Goal: Task Accomplishment & Management: Use online tool/utility

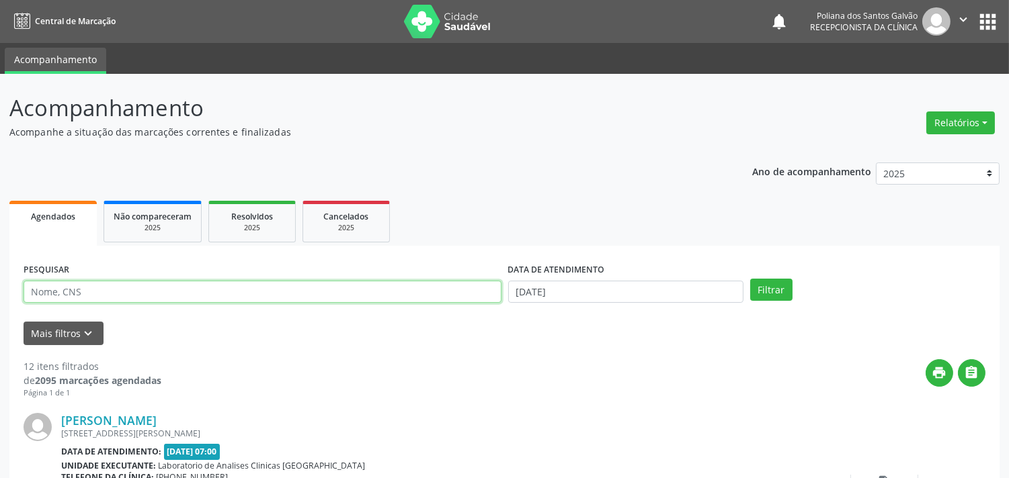
click at [91, 292] on input "text" at bounding box center [263, 292] width 478 height 23
type input "ZENAIDE"
click at [750, 279] on button "Filtrar" at bounding box center [771, 290] width 42 height 23
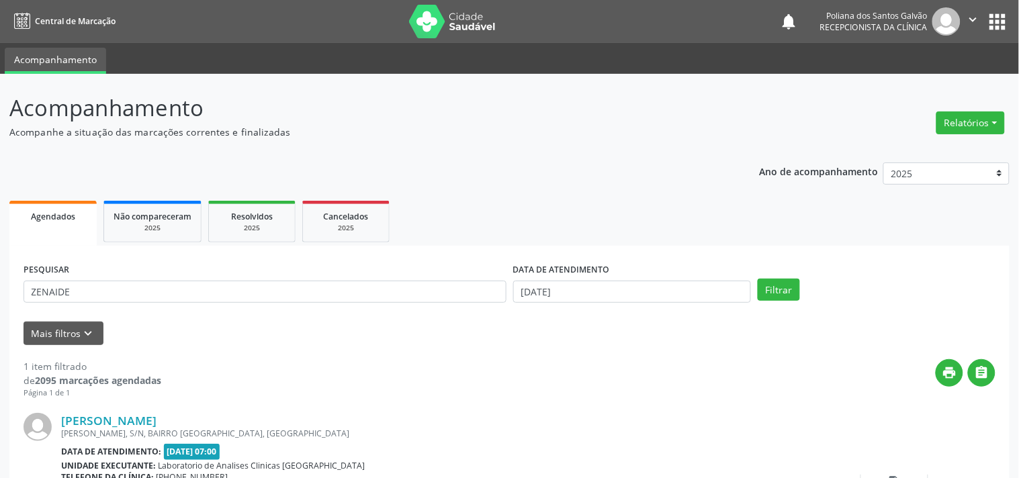
scroll to position [124, 0]
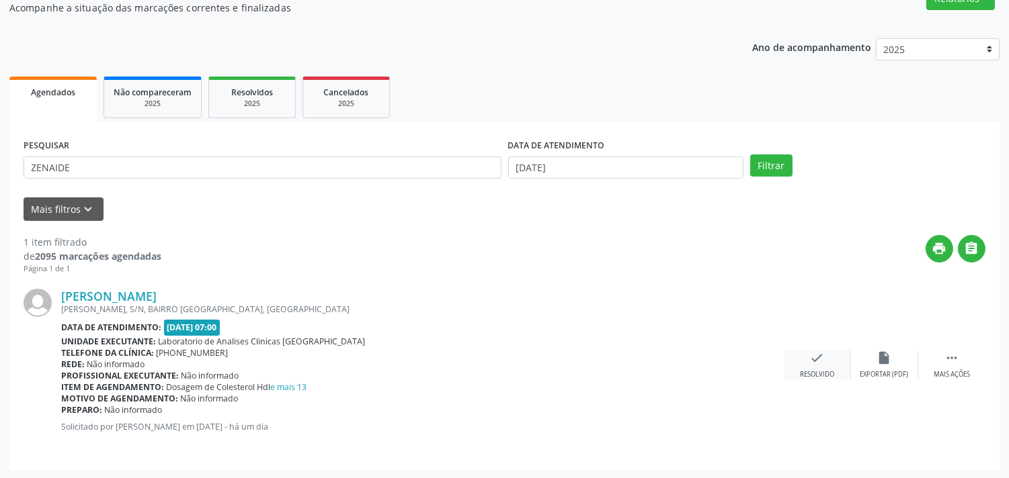
click at [820, 357] on icon "check" at bounding box center [817, 358] width 15 height 15
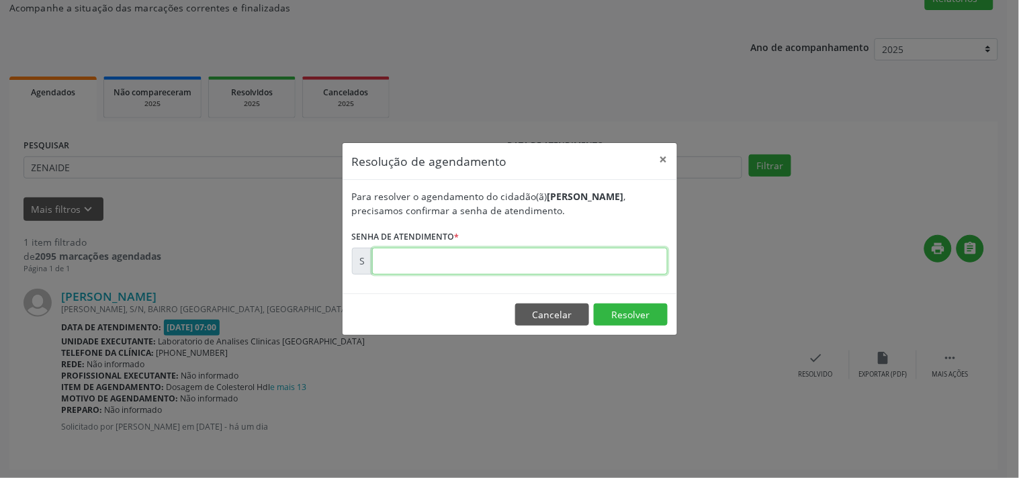
click at [562, 253] on input "text" at bounding box center [520, 261] width 296 height 27
type input "00173798"
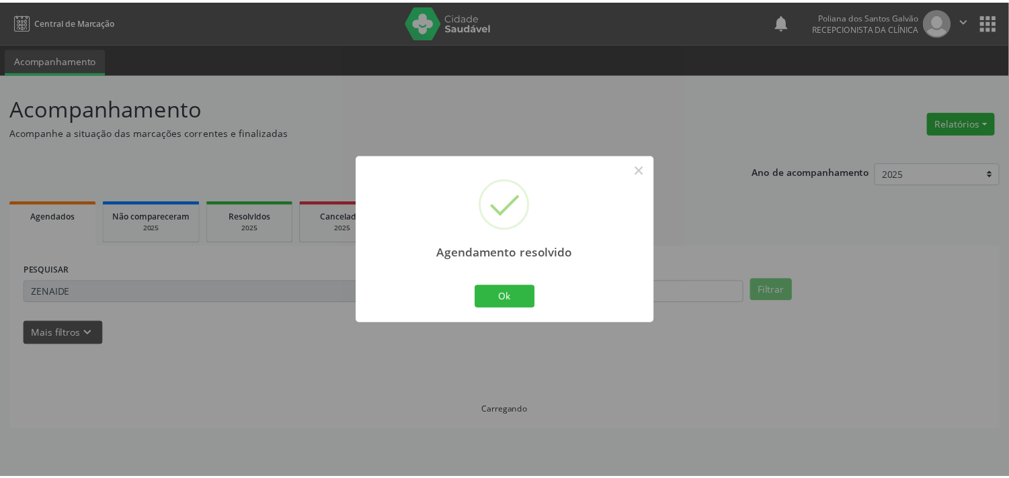
scroll to position [0, 0]
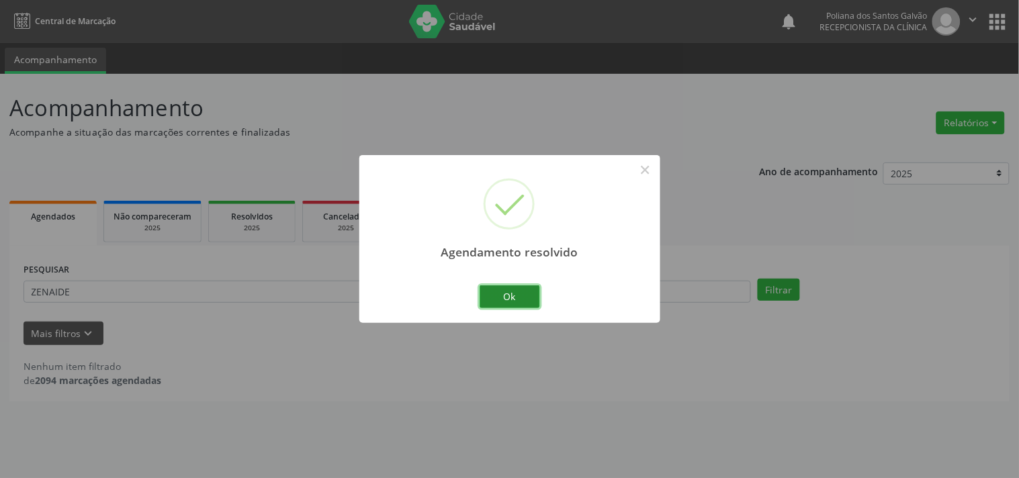
click at [500, 300] on button "Ok" at bounding box center [510, 297] width 60 height 23
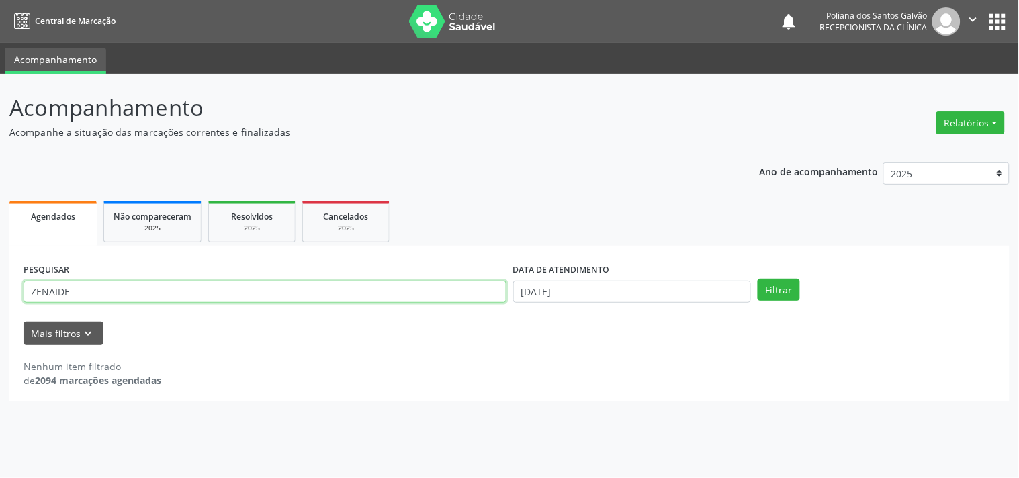
drag, startPoint x: 425, startPoint y: 297, endPoint x: 0, endPoint y: 128, distance: 457.0
click at [0, 128] on div "Acompanhamento Acompanhe a situação das marcações correntes e finalizadas Relat…" at bounding box center [509, 276] width 1019 height 405
type input "LORENA"
click at [758, 279] on button "Filtrar" at bounding box center [779, 290] width 42 height 23
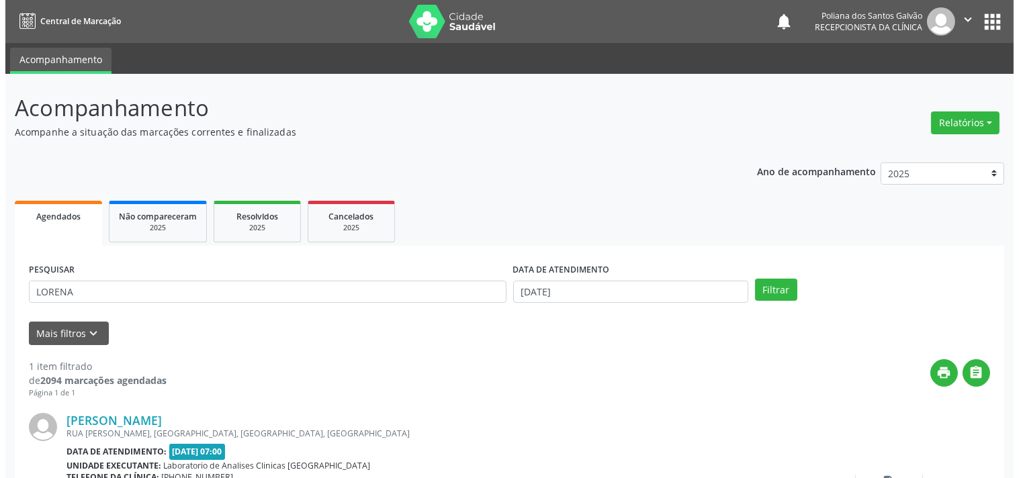
scroll to position [124, 0]
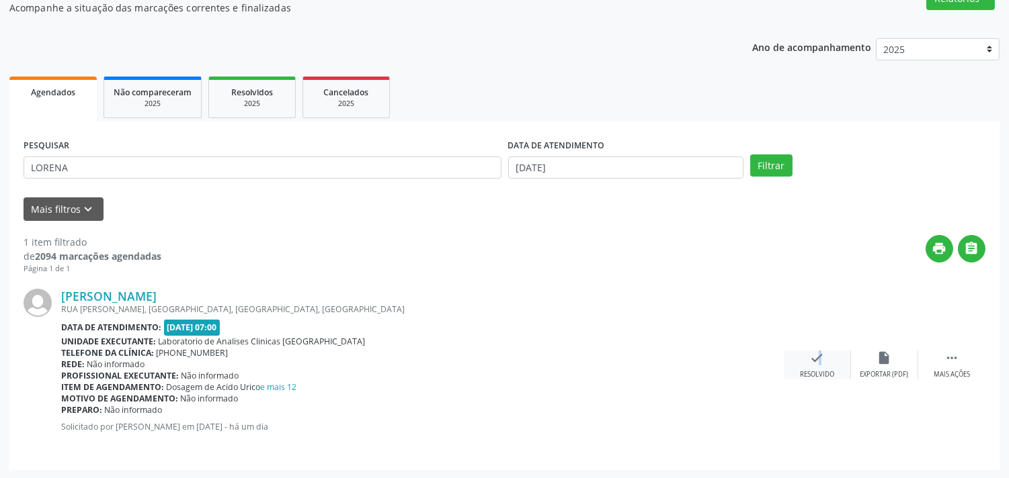
click at [814, 364] on icon "check" at bounding box center [817, 358] width 15 height 15
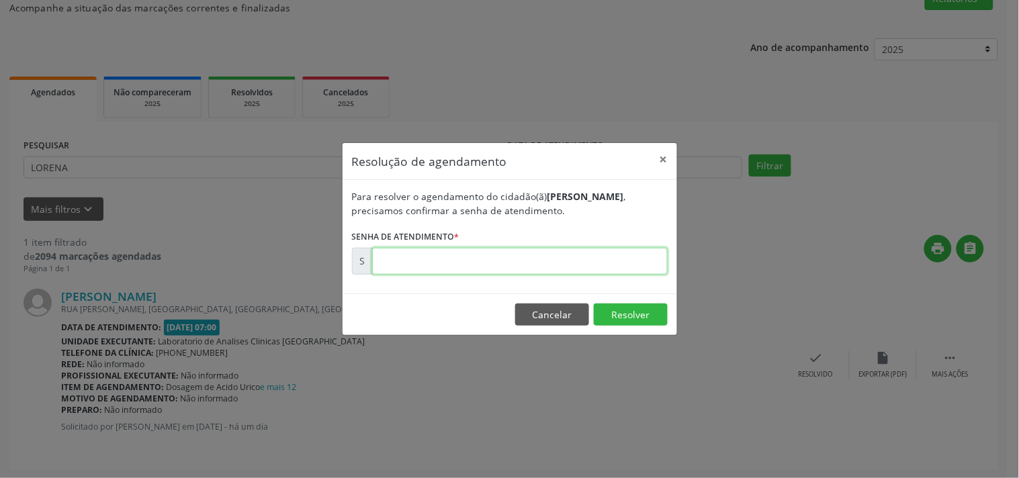
click at [601, 269] on input "text" at bounding box center [520, 261] width 296 height 27
type input "00173805"
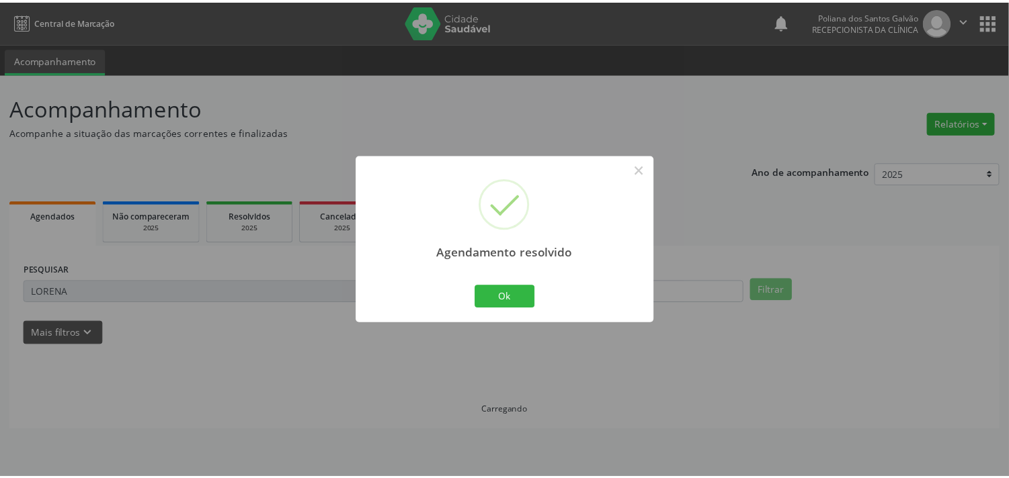
scroll to position [0, 0]
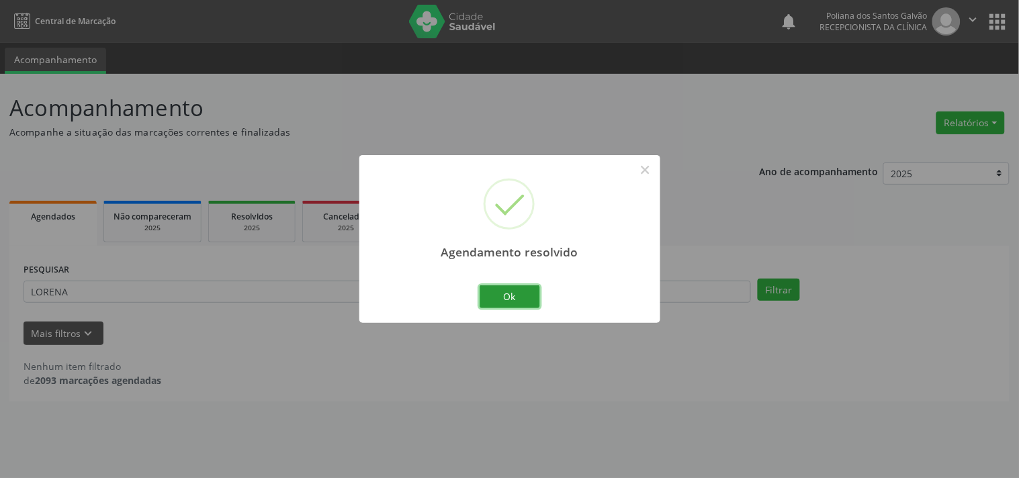
click at [505, 304] on button "Ok" at bounding box center [510, 297] width 60 height 23
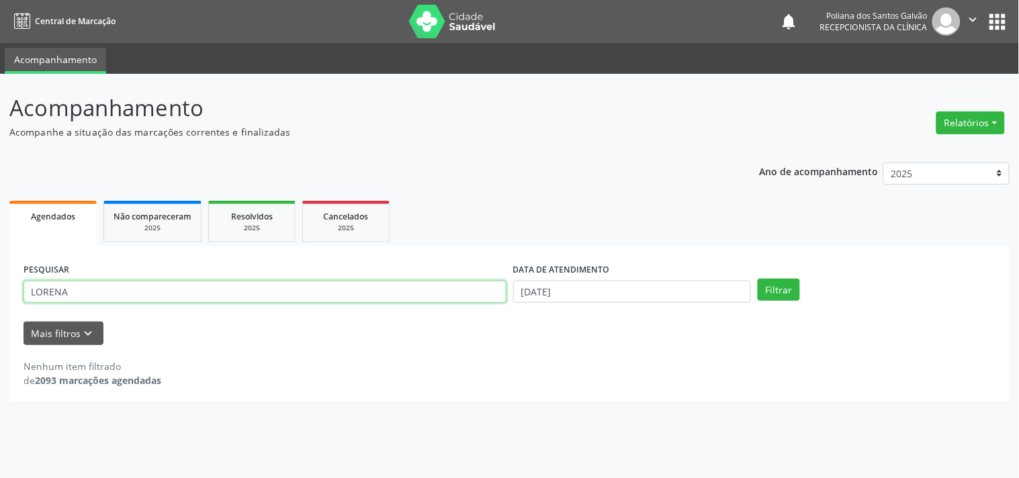
drag, startPoint x: 335, startPoint y: 289, endPoint x: 0, endPoint y: -65, distance: 487.2
click at [0, 0] on html "Central de Marcação notifications Poliana dos Santos Galvão Recepcionista da cl…" at bounding box center [509, 239] width 1019 height 478
type input "[PERSON_NAME]"
click at [758, 279] on button "Filtrar" at bounding box center [779, 290] width 42 height 23
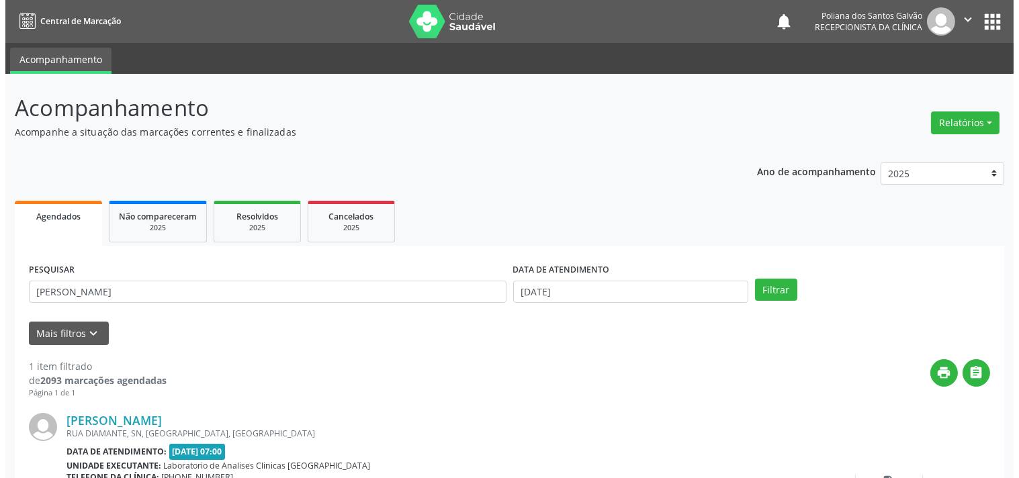
scroll to position [124, 0]
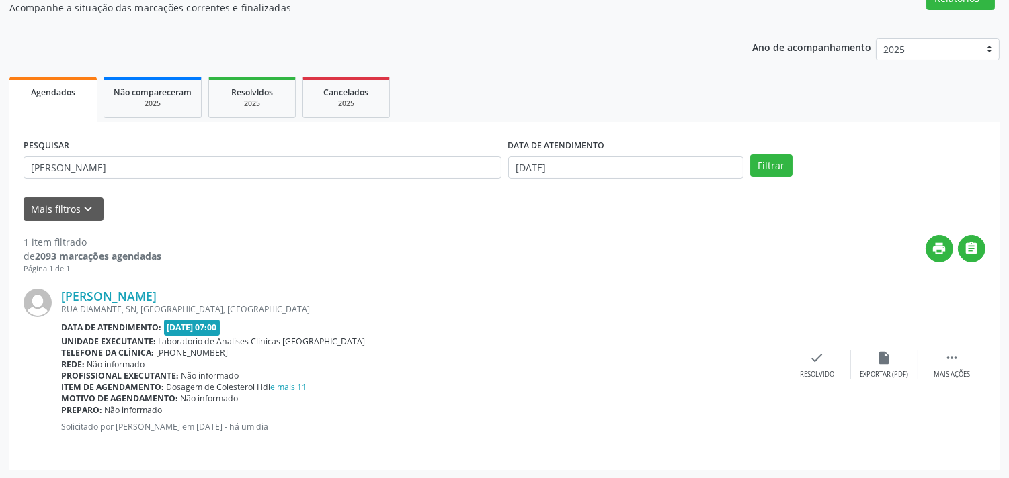
click at [800, 344] on div "[PERSON_NAME] [GEOGRAPHIC_DATA], [GEOGRAPHIC_DATA], [GEOGRAPHIC_DATA], [GEOGRAP…" at bounding box center [505, 365] width 962 height 181
click at [810, 355] on icon "check" at bounding box center [817, 358] width 15 height 15
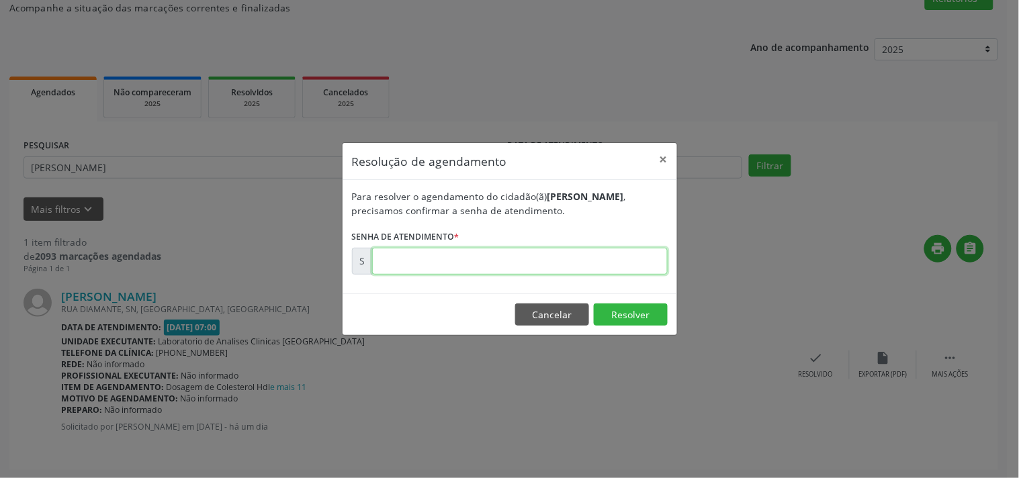
click at [595, 253] on input "text" at bounding box center [520, 261] width 296 height 27
type input "00173799"
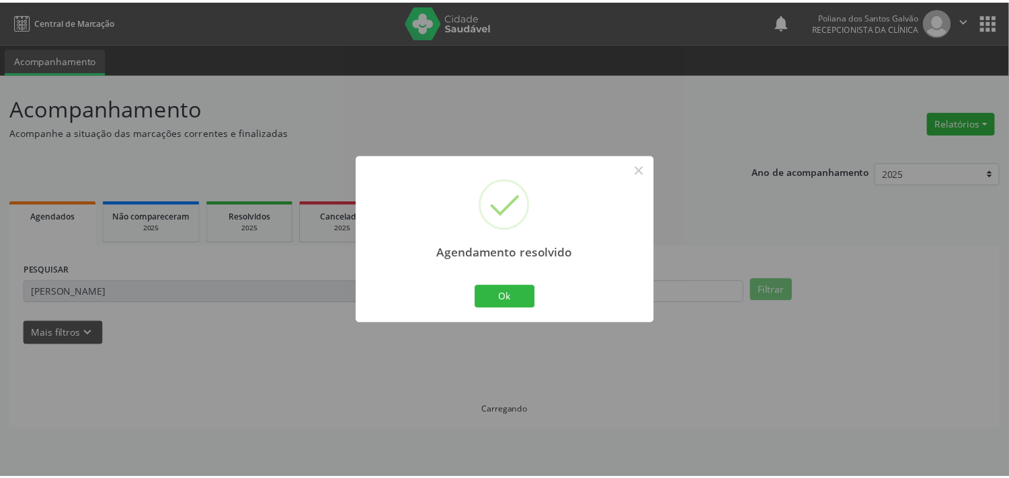
scroll to position [0, 0]
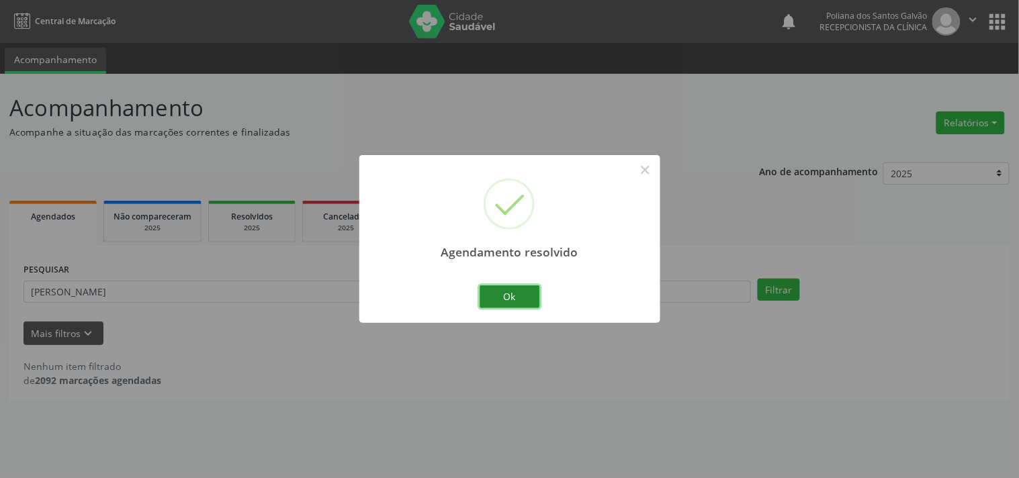
click at [489, 296] on button "Ok" at bounding box center [510, 297] width 60 height 23
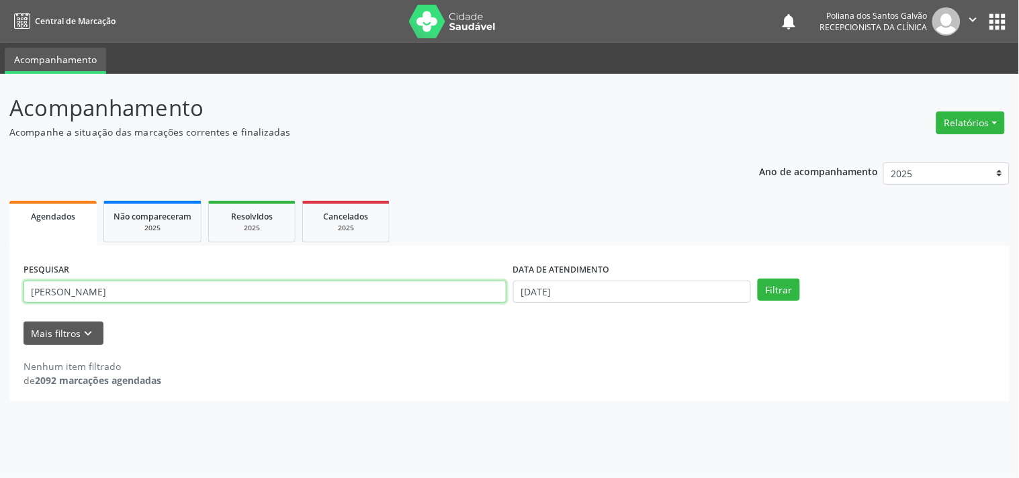
drag, startPoint x: 412, startPoint y: 299, endPoint x: 0, endPoint y: 59, distance: 476.7
click at [0, 112] on div "Acompanhamento Acompanhe a situação das marcações correntes e finalizadas Relat…" at bounding box center [509, 276] width 1019 height 405
type input "[PERSON_NAME]"
click at [758, 279] on button "Filtrar" at bounding box center [779, 290] width 42 height 23
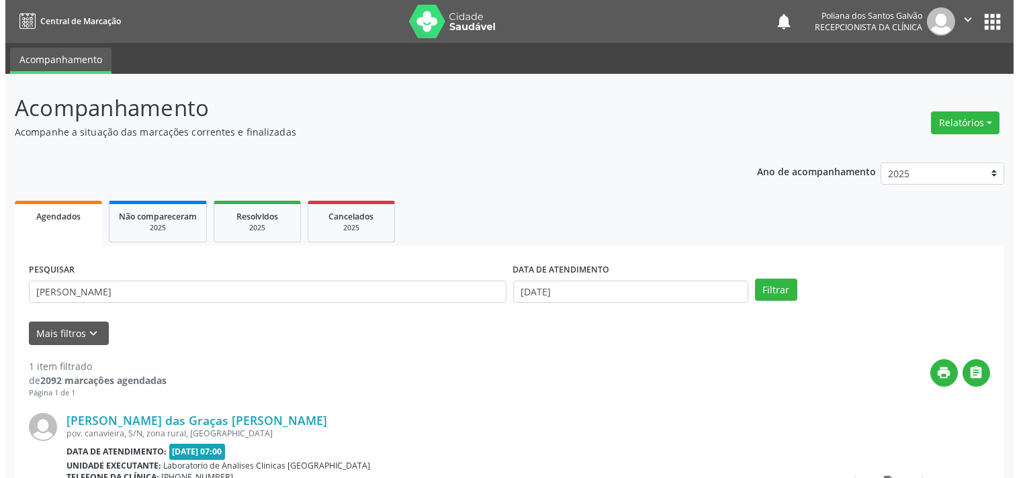
scroll to position [124, 0]
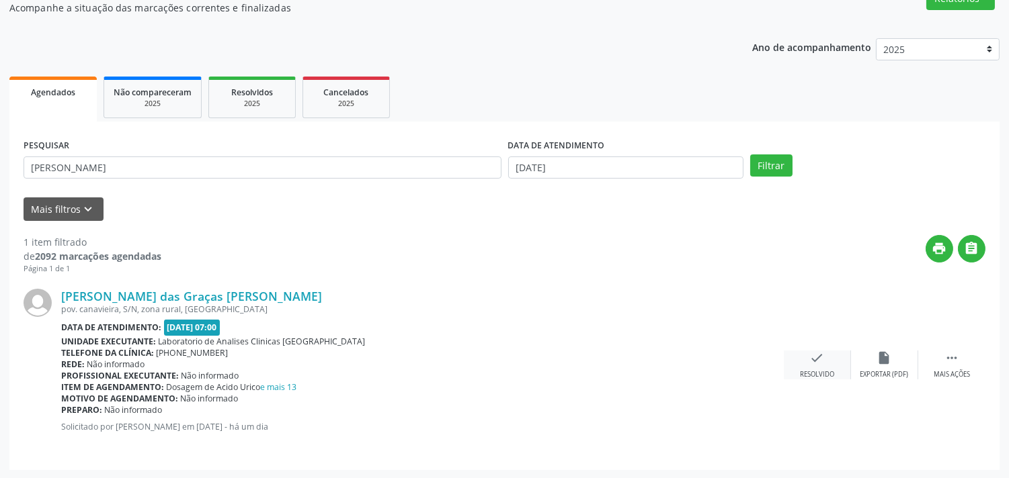
click at [825, 361] on div "check Resolvido" at bounding box center [817, 365] width 67 height 29
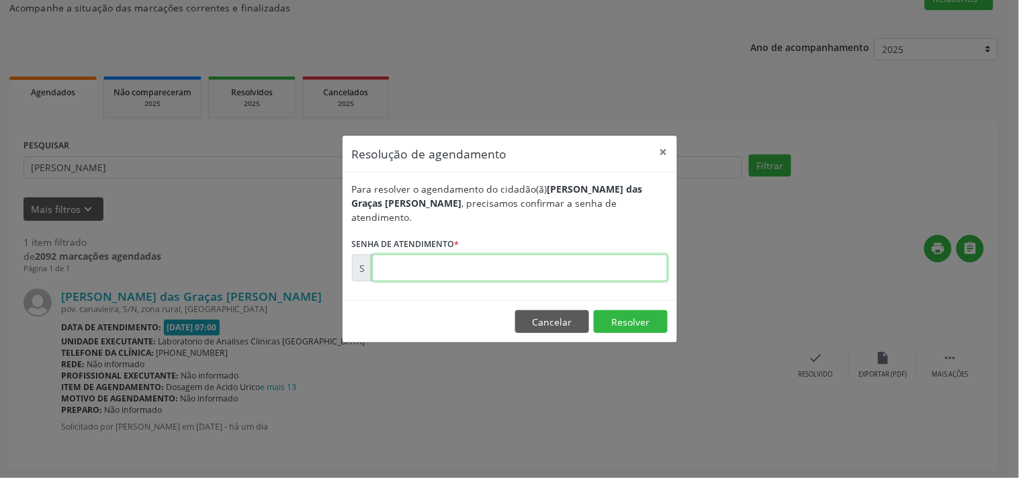
click at [597, 260] on input "text" at bounding box center [520, 268] width 296 height 27
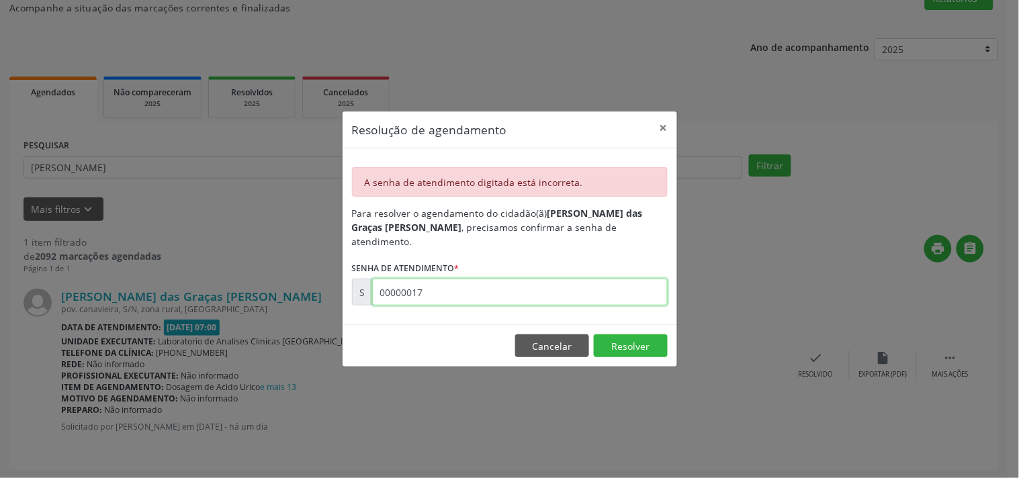
click at [581, 279] on input "00000017" at bounding box center [520, 292] width 296 height 27
type input "00173808"
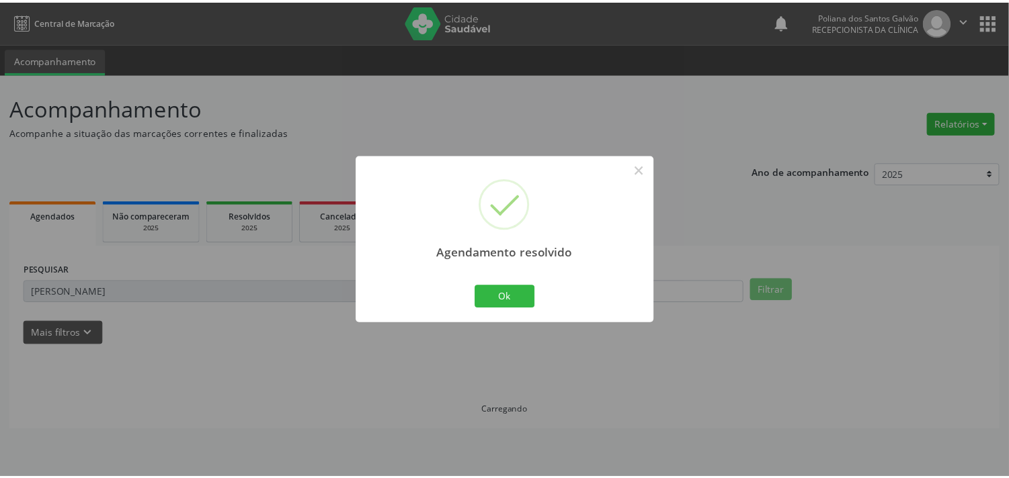
scroll to position [0, 0]
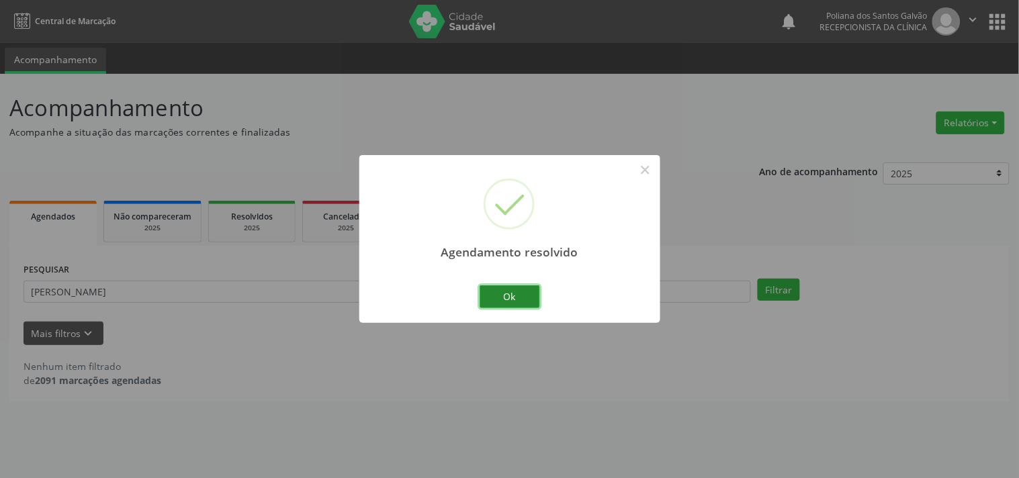
click at [506, 303] on button "Ok" at bounding box center [510, 297] width 60 height 23
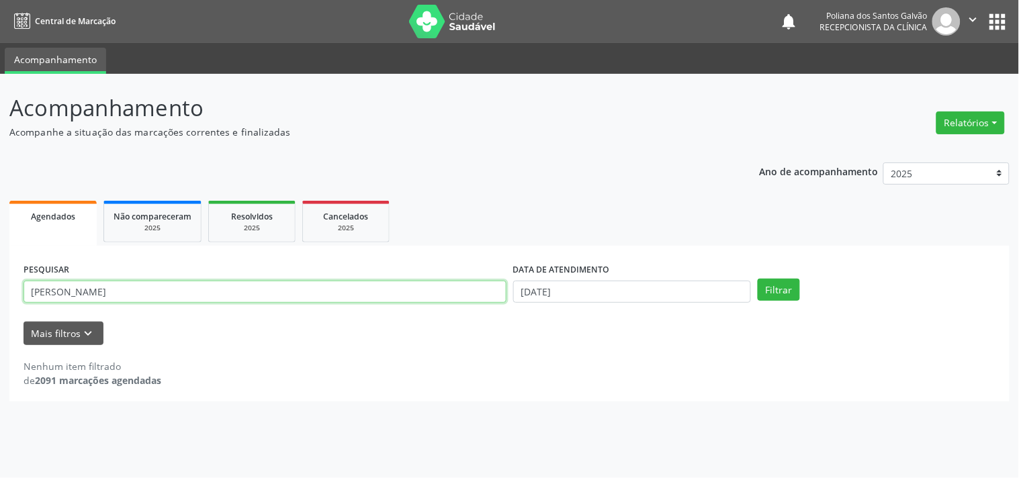
drag, startPoint x: 444, startPoint y: 299, endPoint x: 0, endPoint y: 84, distance: 492.9
click at [0, 89] on div "Acompanhamento Acompanhe a situação das marcações correntes e finalizadas Relat…" at bounding box center [509, 276] width 1019 height 405
type input "THALI"
click at [758, 279] on button "Filtrar" at bounding box center [779, 290] width 42 height 23
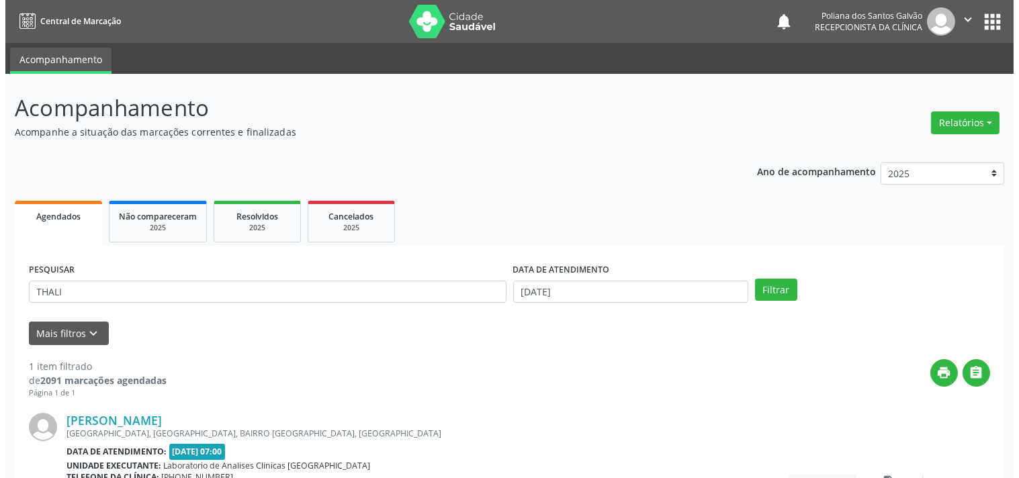
scroll to position [124, 0]
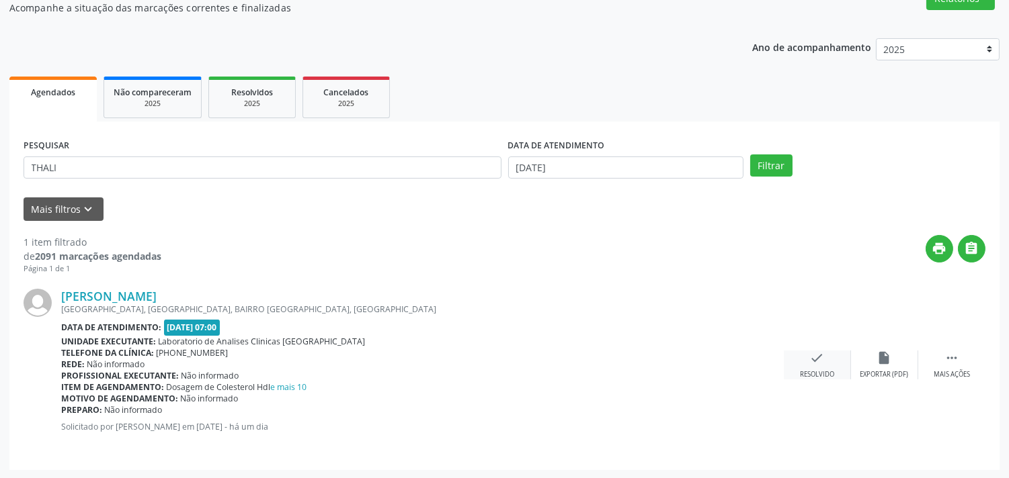
click at [816, 360] on icon "check" at bounding box center [817, 358] width 15 height 15
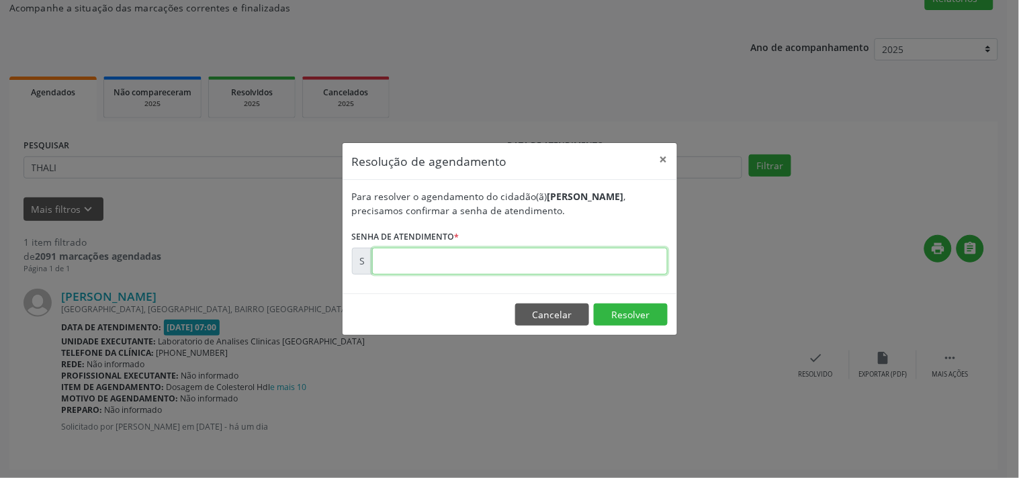
click at [639, 266] on input "text" at bounding box center [520, 261] width 296 height 27
type input "00173795"
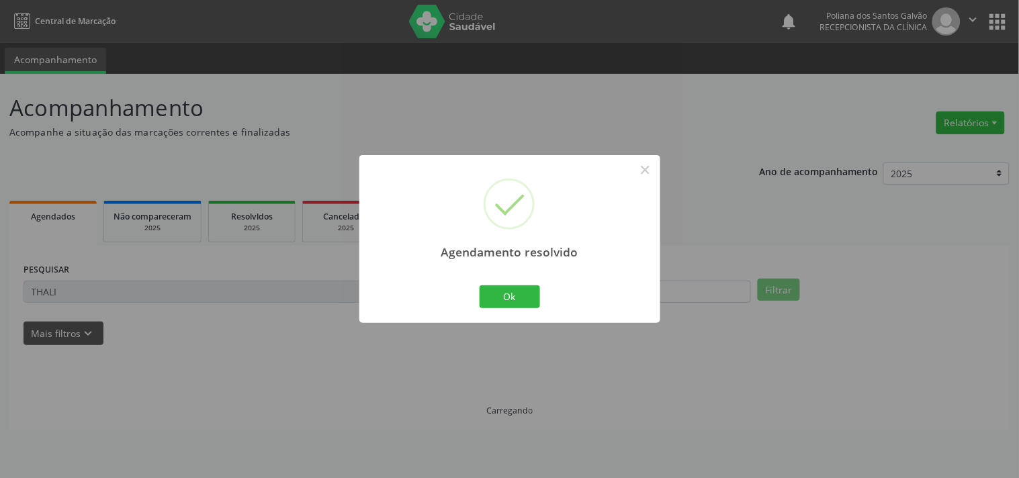
scroll to position [0, 0]
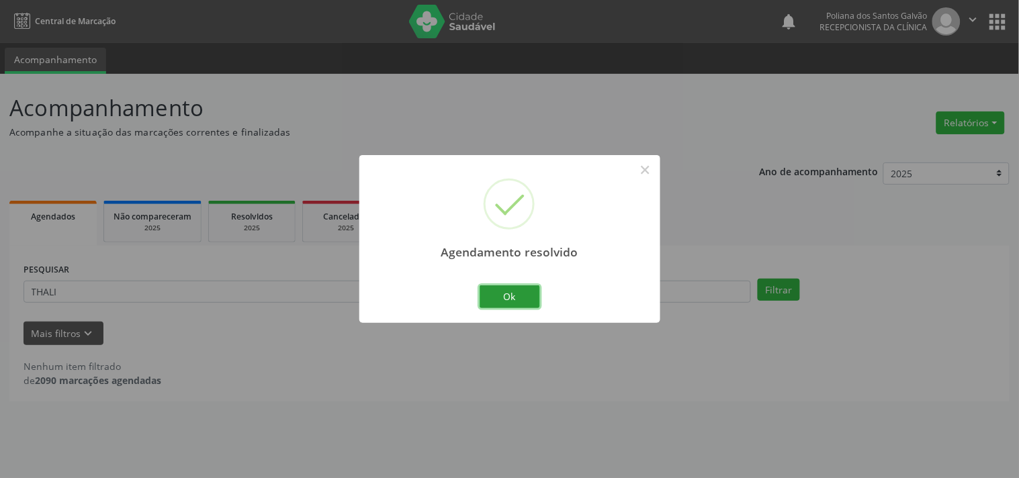
click at [503, 299] on button "Ok" at bounding box center [510, 297] width 60 height 23
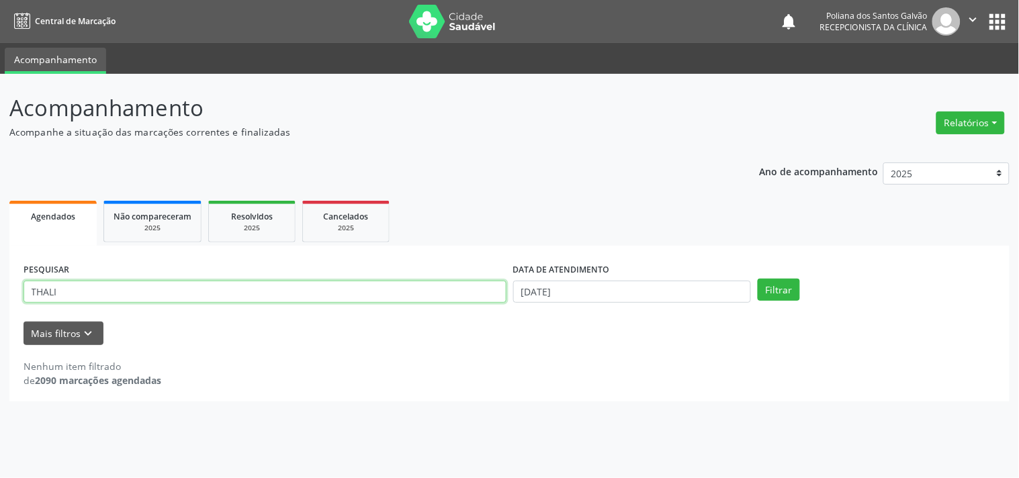
drag, startPoint x: 378, startPoint y: 286, endPoint x: 0, endPoint y: 52, distance: 444.2
click at [0, 85] on div "Acompanhamento Acompanhe a situação das marcações correntes e finalizadas Relat…" at bounding box center [509, 276] width 1019 height 405
type input "[PERSON_NAME]"
click at [758, 279] on button "Filtrar" at bounding box center [779, 290] width 42 height 23
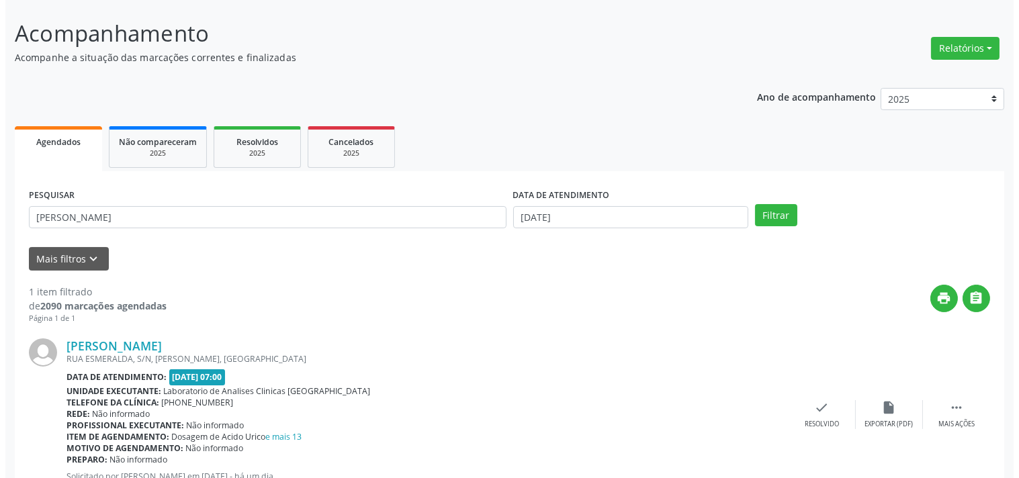
scroll to position [124, 0]
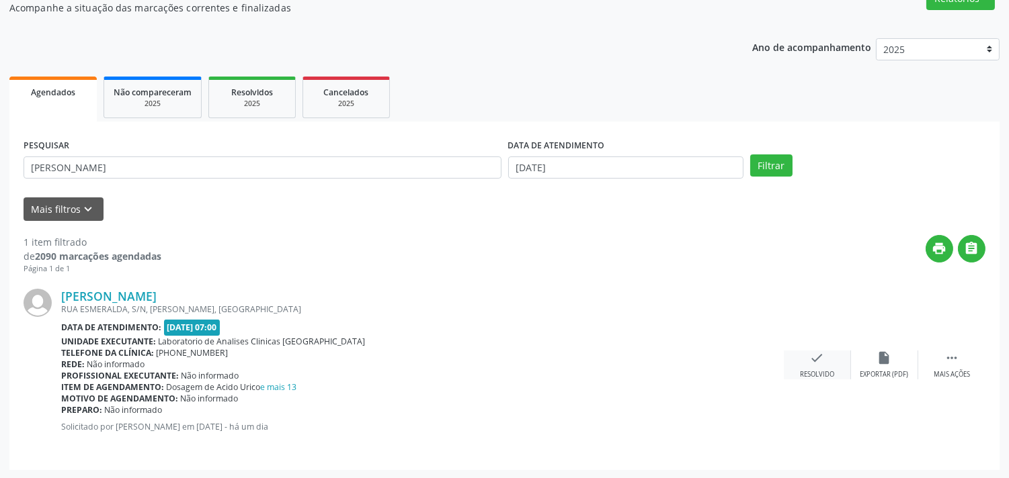
click at [800, 370] on div "Resolvido" at bounding box center [817, 374] width 34 height 9
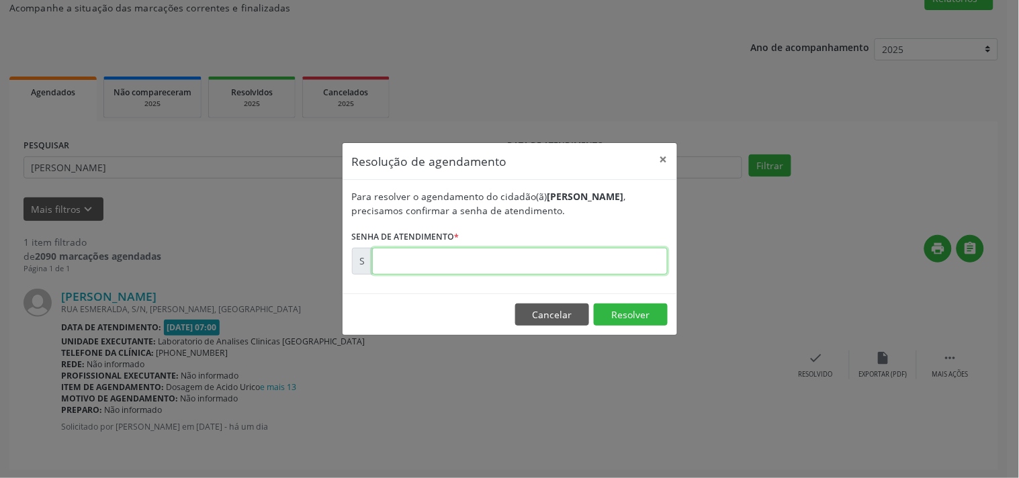
click at [569, 260] on input "text" at bounding box center [520, 261] width 296 height 27
type input "00173802"
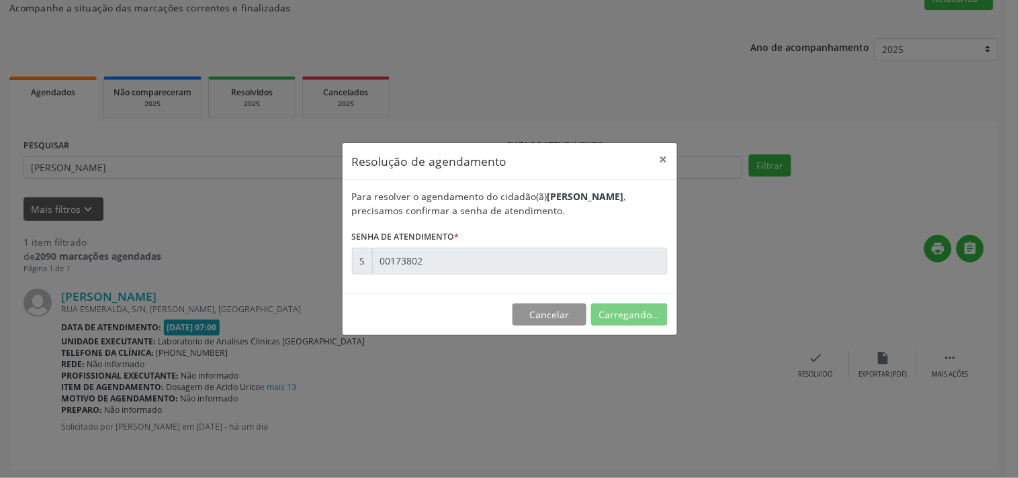
scroll to position [0, 0]
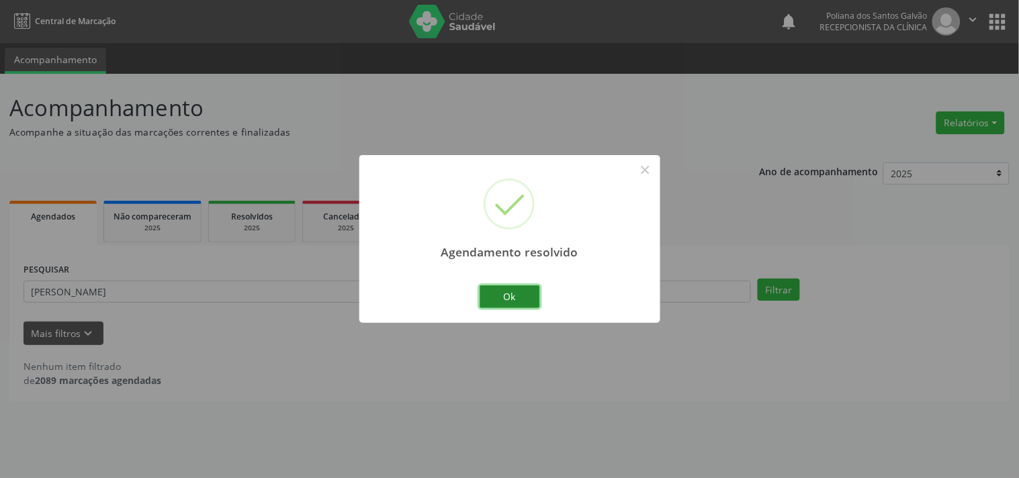
drag, startPoint x: 518, startPoint y: 298, endPoint x: 359, endPoint y: 286, distance: 159.8
click at [515, 298] on button "Ok" at bounding box center [510, 297] width 60 height 23
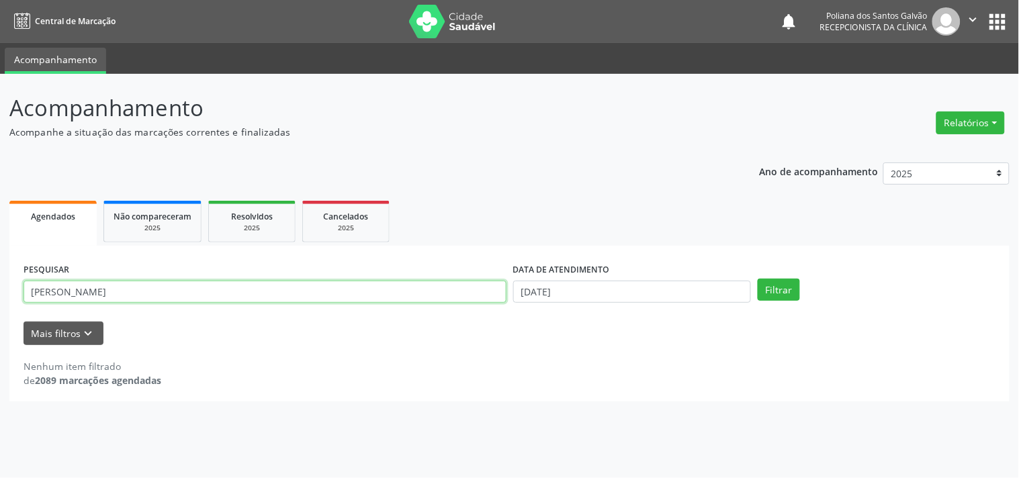
drag, startPoint x: 317, startPoint y: 294, endPoint x: 0, endPoint y: 63, distance: 392.5
click at [0, 117] on div "Acompanhamento Acompanhe a situação das marcações correntes e finalizadas Relat…" at bounding box center [509, 276] width 1019 height 405
type input "EDVAN"
click at [758, 279] on button "Filtrar" at bounding box center [779, 290] width 42 height 23
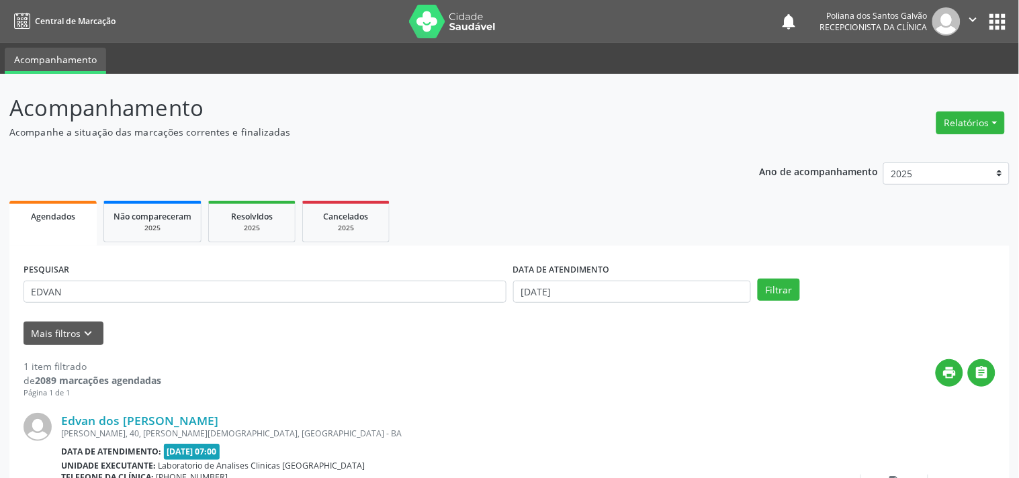
scroll to position [124, 0]
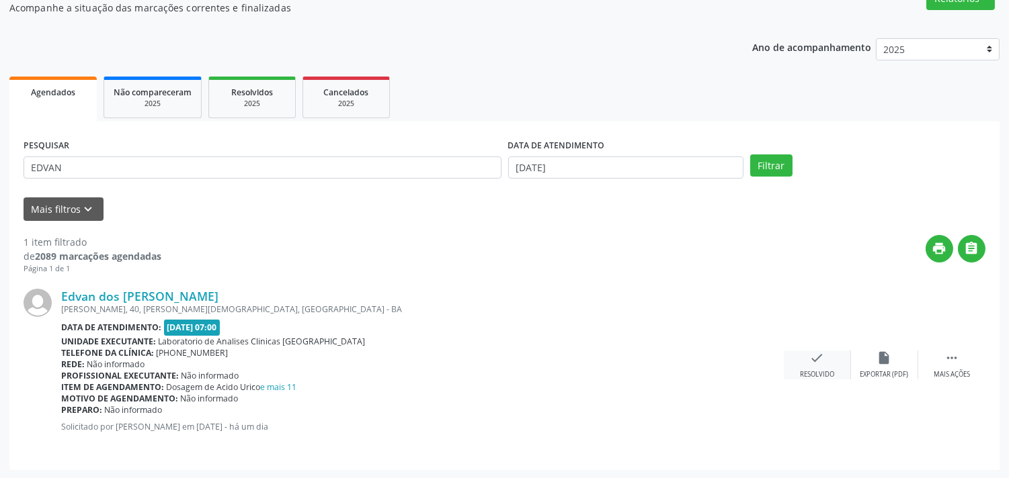
click at [828, 368] on div "check Resolvido" at bounding box center [817, 365] width 67 height 29
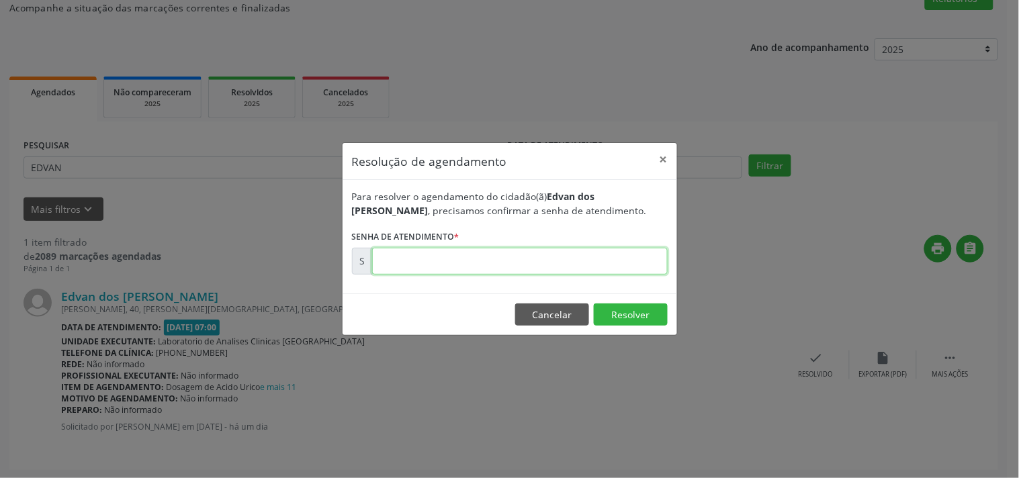
click at [634, 262] on input "text" at bounding box center [520, 261] width 296 height 27
type input "00173796"
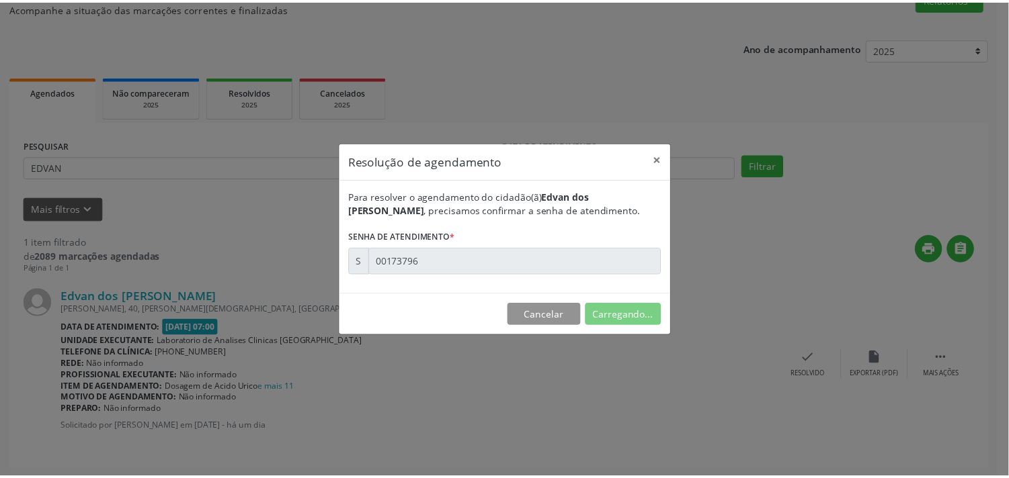
scroll to position [0, 0]
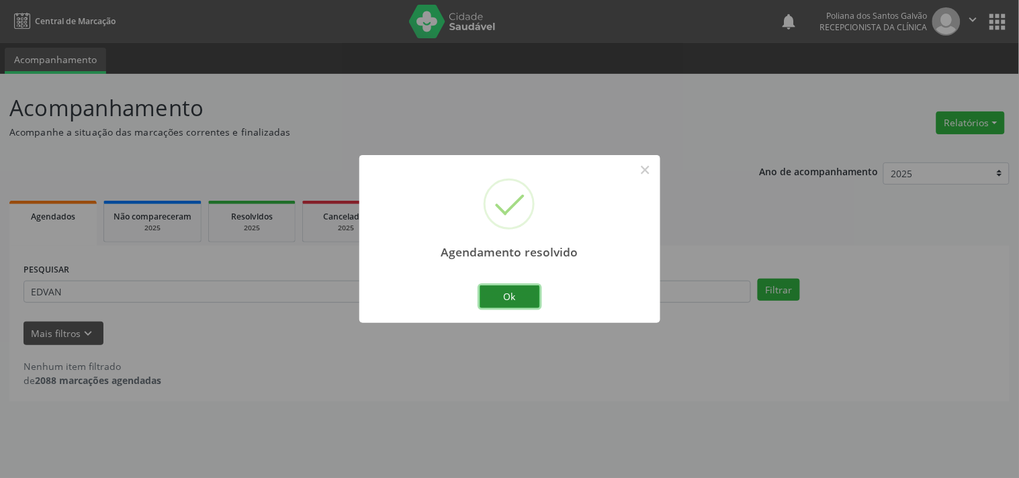
click at [536, 301] on button "Ok" at bounding box center [510, 297] width 60 height 23
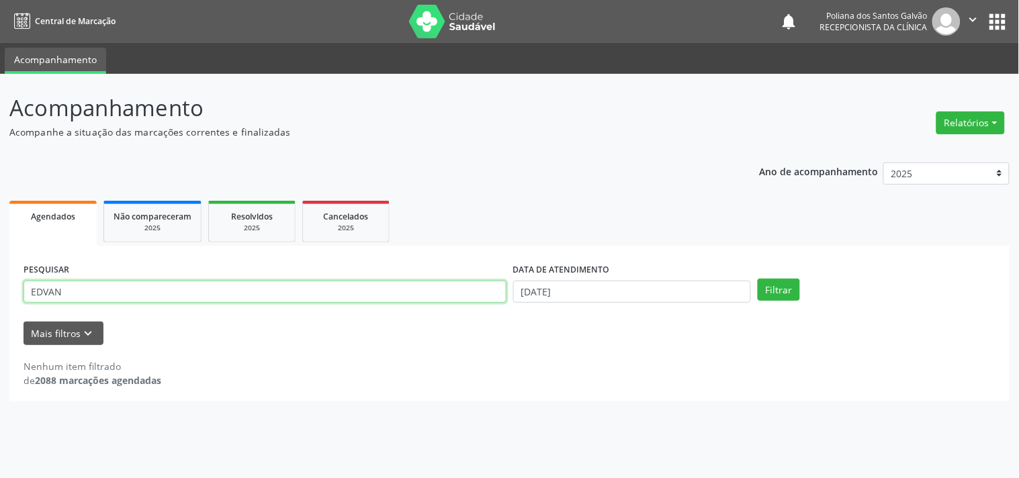
drag, startPoint x: 62, startPoint y: 224, endPoint x: 0, endPoint y: 87, distance: 150.7
click at [0, 116] on div "Acompanhamento Acompanhe a situação das marcações correntes e finalizadas Relat…" at bounding box center [509, 276] width 1019 height 405
type input "ALEILT"
click at [758, 279] on button "Filtrar" at bounding box center [779, 290] width 42 height 23
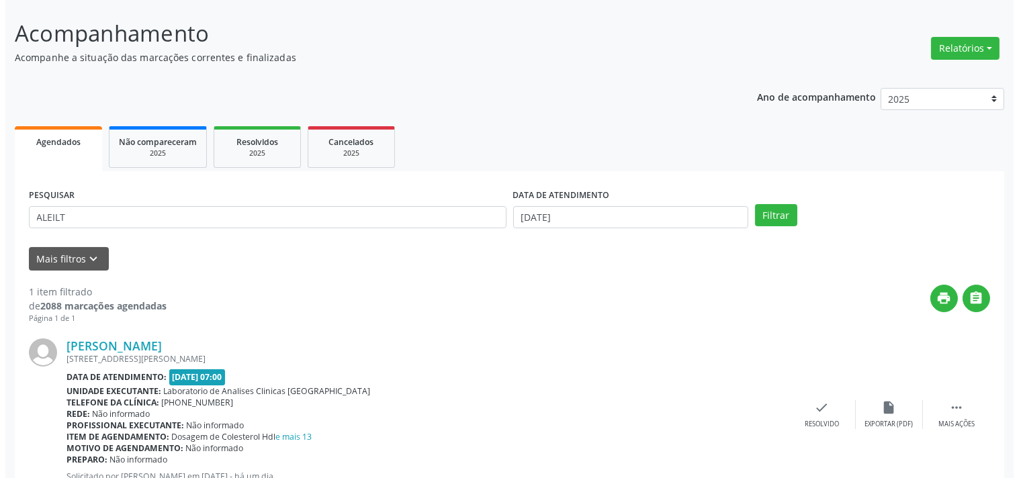
scroll to position [124, 0]
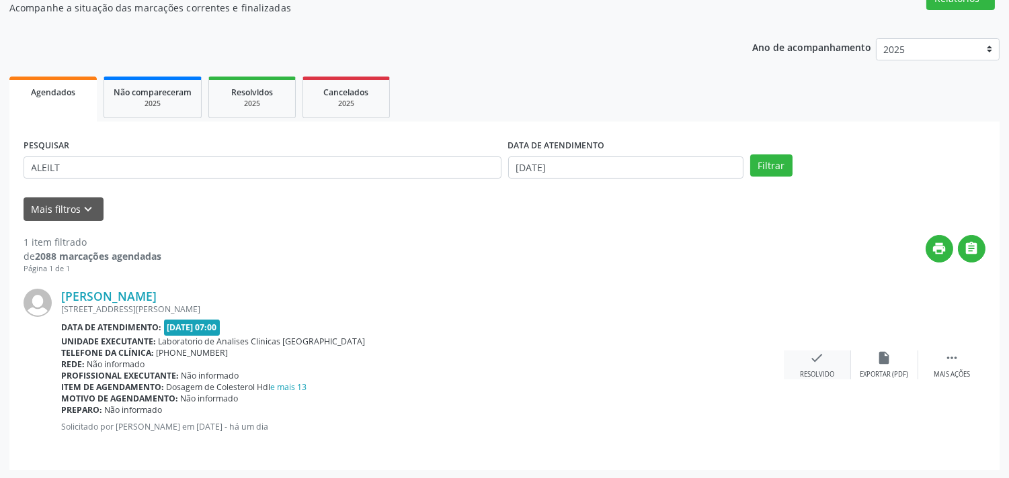
click at [810, 361] on icon "check" at bounding box center [817, 358] width 15 height 15
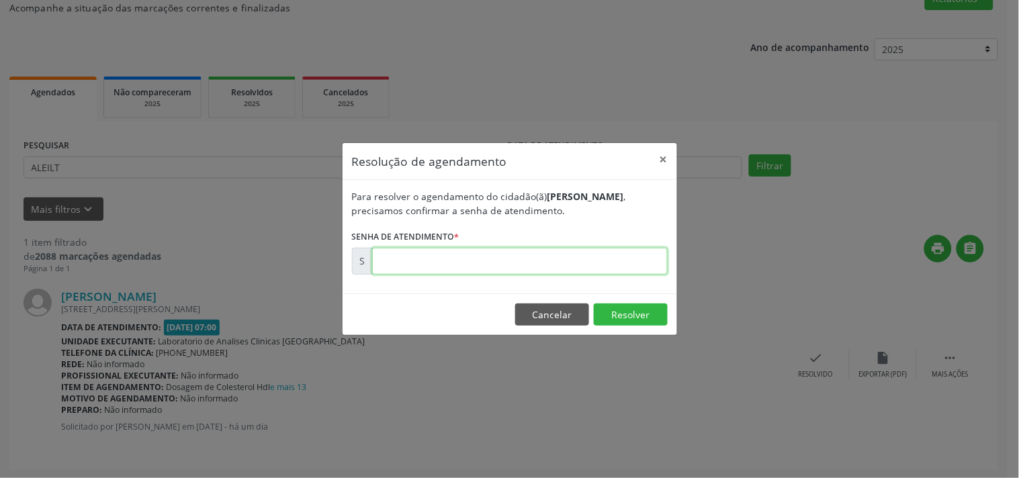
click at [581, 263] on input "text" at bounding box center [520, 261] width 296 height 27
type input "00173791"
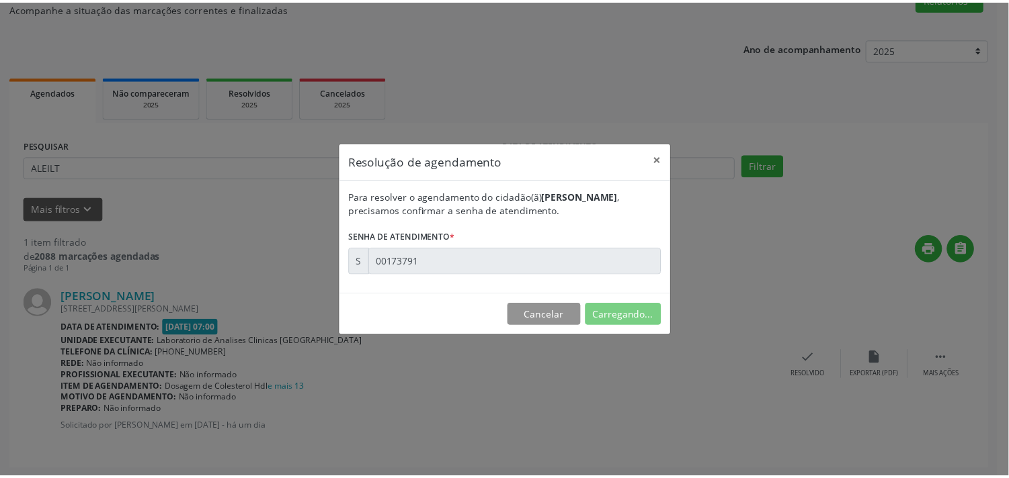
scroll to position [0, 0]
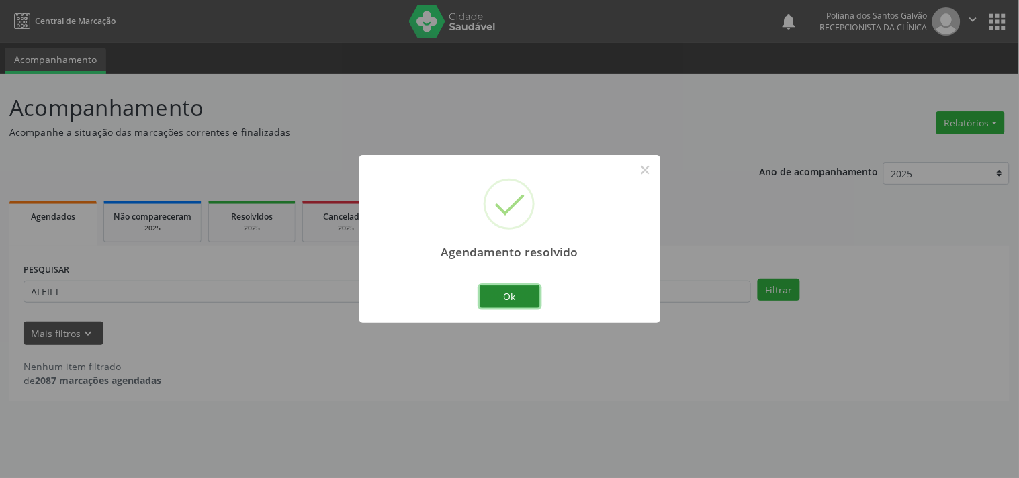
drag, startPoint x: 521, startPoint y: 297, endPoint x: 425, endPoint y: 297, distance: 96.1
click at [515, 297] on button "Ok" at bounding box center [510, 297] width 60 height 23
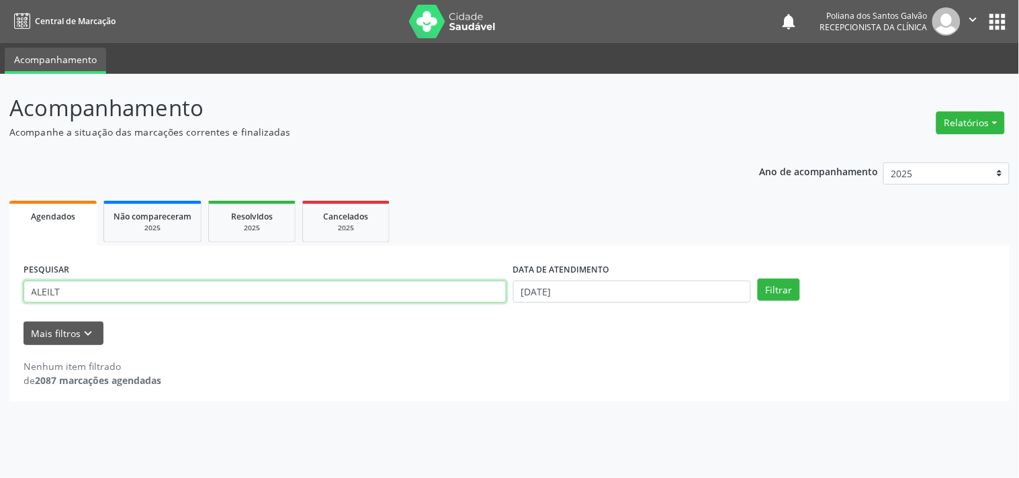
drag, startPoint x: 405, startPoint y: 299, endPoint x: 18, endPoint y: 242, distance: 390.6
click at [32, 253] on div "PESQUISAR ALEILT DATA DE ATENDIMENTO [DATE] Filtrar UNIDADE DE REFERÊNCIA Selec…" at bounding box center [509, 324] width 1001 height 156
click at [273, 288] on input "text" at bounding box center [265, 292] width 483 height 23
click at [758, 279] on button "Filtrar" at bounding box center [779, 290] width 42 height 23
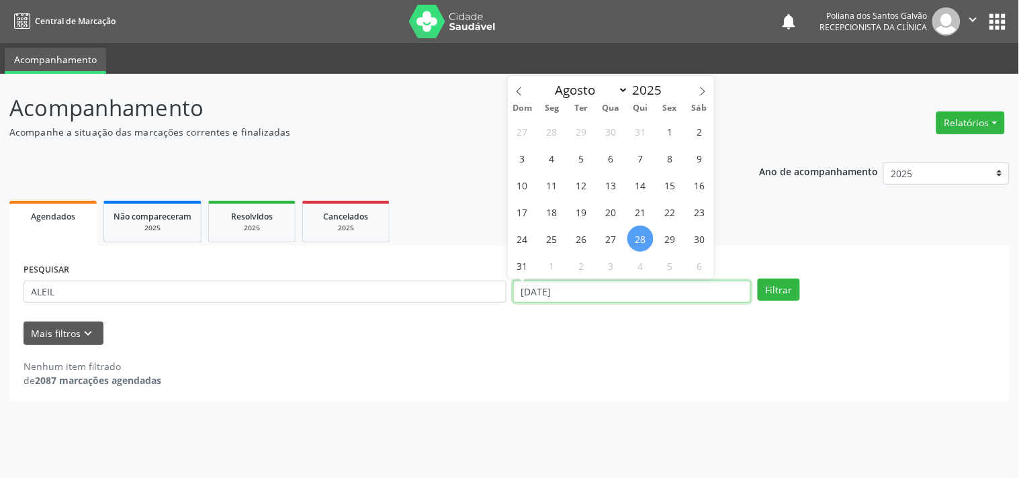
click at [622, 294] on input "[DATE]" at bounding box center [632, 292] width 238 height 23
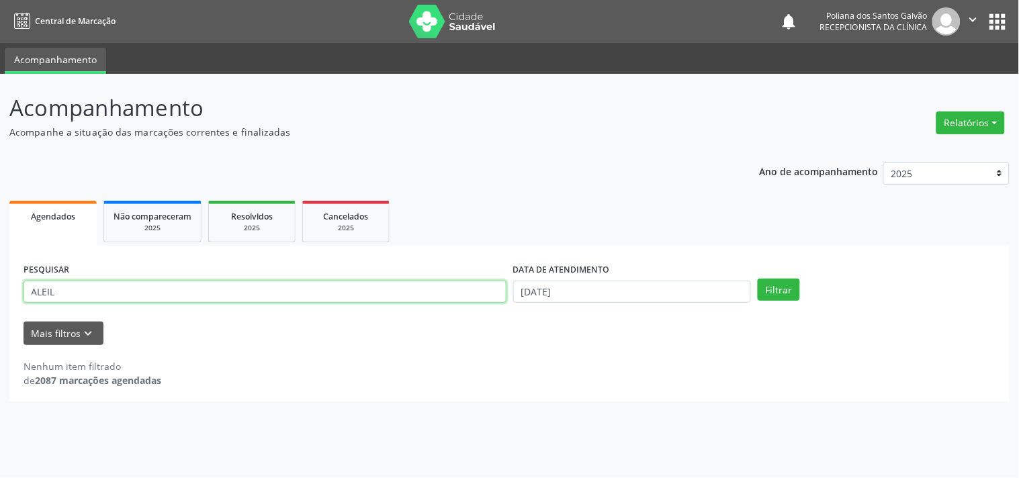
click at [293, 298] on input "ALEIL" at bounding box center [265, 292] width 483 height 23
click at [758, 279] on button "Filtrar" at bounding box center [779, 290] width 42 height 23
drag, startPoint x: 124, startPoint y: 299, endPoint x: 0, endPoint y: 266, distance: 128.0
click at [0, 266] on div "Acompanhamento Acompanhe a situação das marcações correntes e finalizadas Relat…" at bounding box center [509, 276] width 1019 height 405
click at [758, 279] on button "Filtrar" at bounding box center [779, 290] width 42 height 23
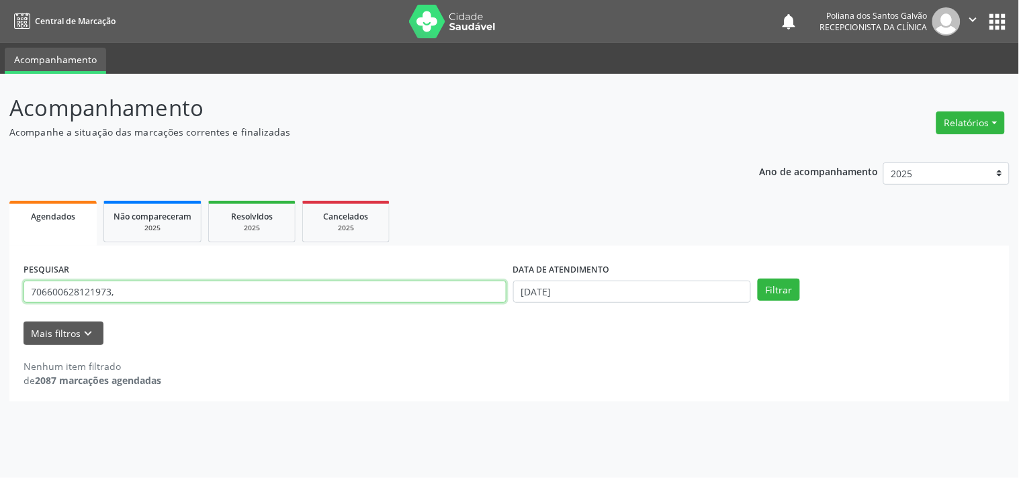
click at [143, 298] on input "706600628121973," at bounding box center [265, 292] width 483 height 23
type input "706600628121973"
click at [758, 279] on button "Filtrar" at bounding box center [779, 290] width 42 height 23
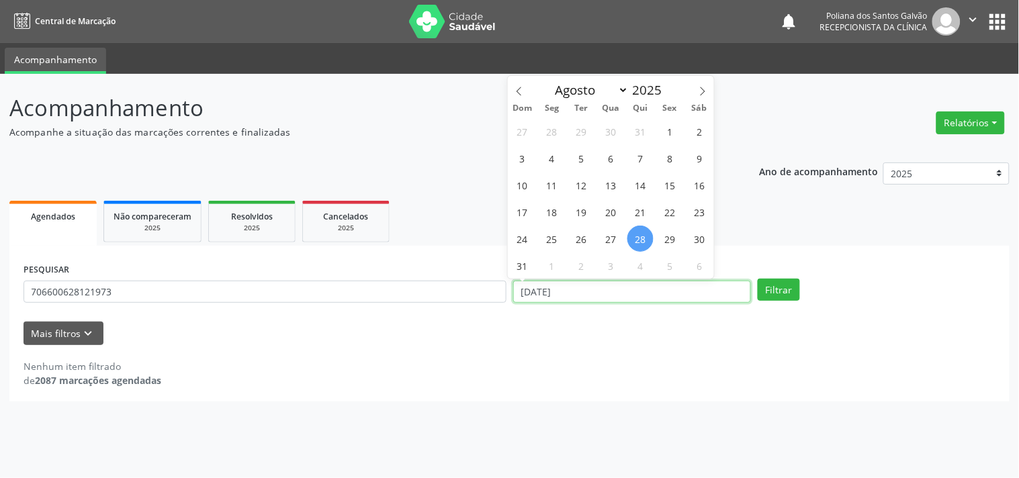
click at [614, 292] on input "[DATE]" at bounding box center [632, 292] width 238 height 23
click at [547, 159] on span "4" at bounding box center [552, 158] width 26 height 26
type input "[DATE]"
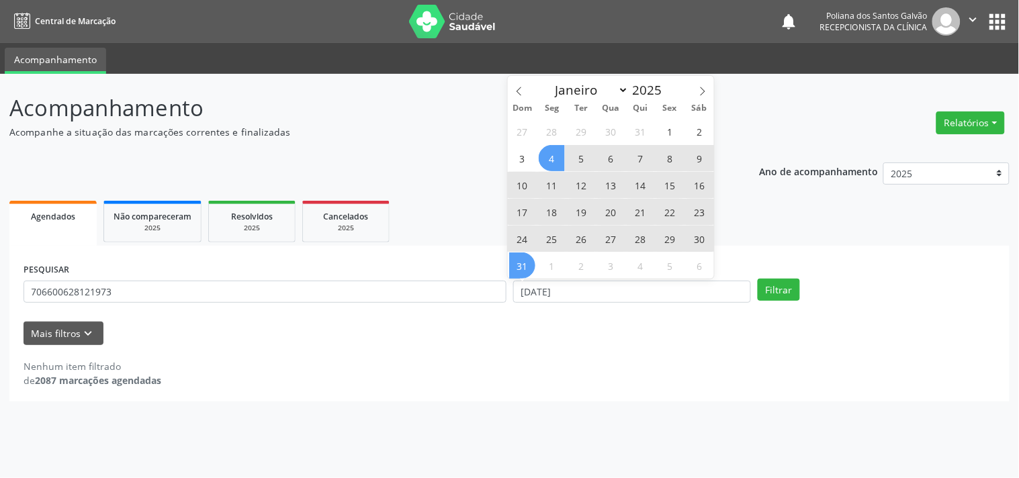
click at [525, 264] on span "31" at bounding box center [522, 266] width 26 height 26
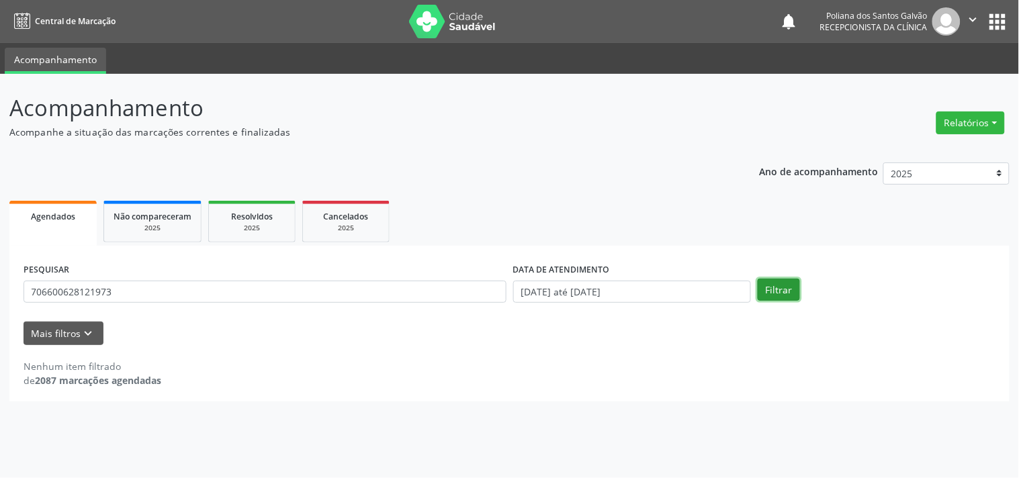
click at [766, 285] on button "Filtrar" at bounding box center [779, 290] width 42 height 23
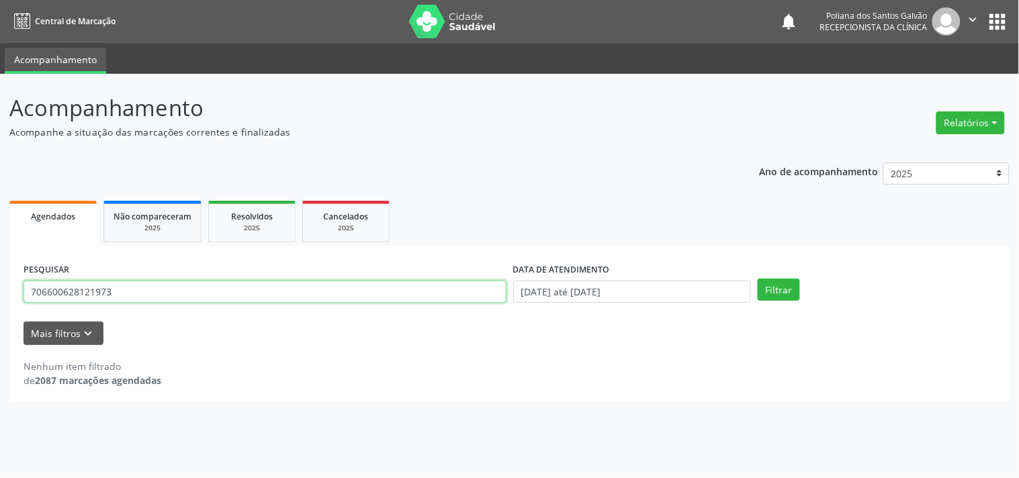
drag, startPoint x: 346, startPoint y: 286, endPoint x: 0, endPoint y: 167, distance: 366.2
click at [0, 167] on div "Acompanhamento Acompanhe a situação das marcações correntes e finalizadas Relat…" at bounding box center [509, 276] width 1019 height 405
click at [758, 279] on button "Filtrar" at bounding box center [779, 290] width 42 height 23
click at [157, 301] on input "ALEILTON" at bounding box center [265, 292] width 483 height 23
type input "A"
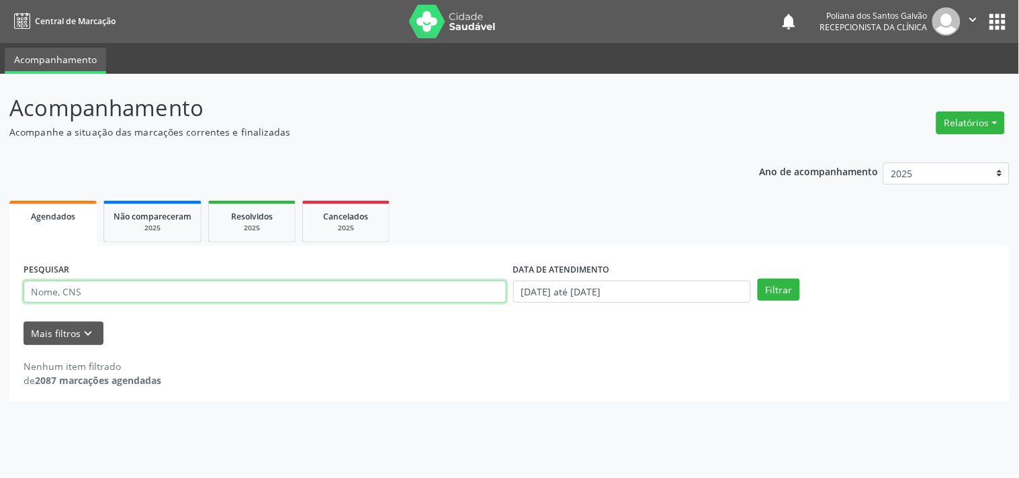
type input "l"
type input "Aleilt"
click at [758, 279] on button "Filtrar" at bounding box center [779, 290] width 42 height 23
drag, startPoint x: 175, startPoint y: 294, endPoint x: 0, endPoint y: 176, distance: 210.6
click at [0, 204] on div "Acompanhamento Acompanhe a situação das marcações correntes e finalizadas Relat…" at bounding box center [509, 276] width 1019 height 405
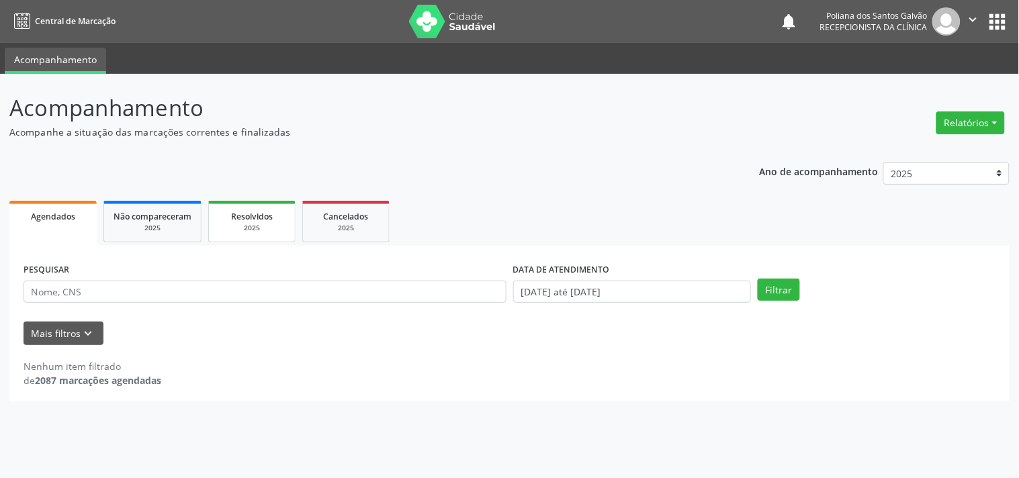
click at [271, 218] on span "Resolvidos" at bounding box center [252, 216] width 42 height 11
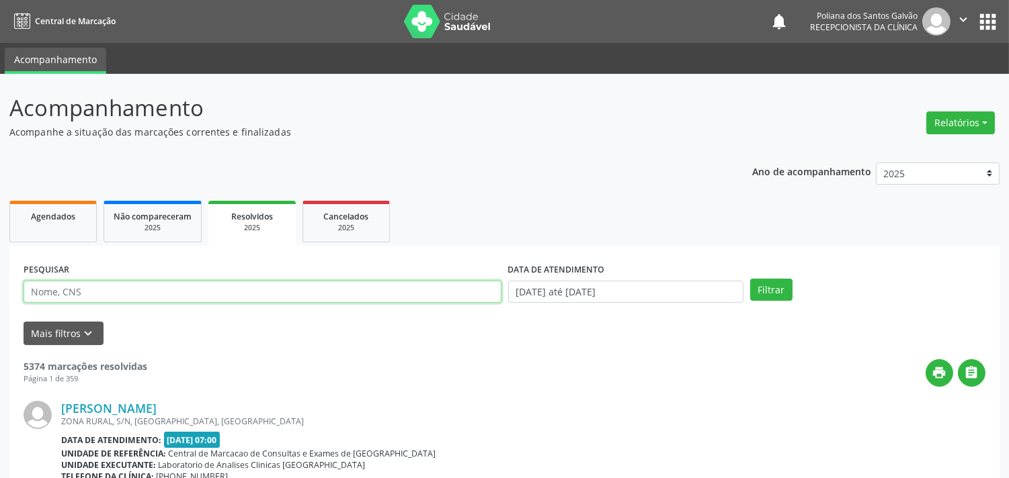
click at [173, 290] on input "text" at bounding box center [263, 292] width 478 height 23
type input "aleil"
click at [750, 279] on button "Filtrar" at bounding box center [771, 290] width 42 height 23
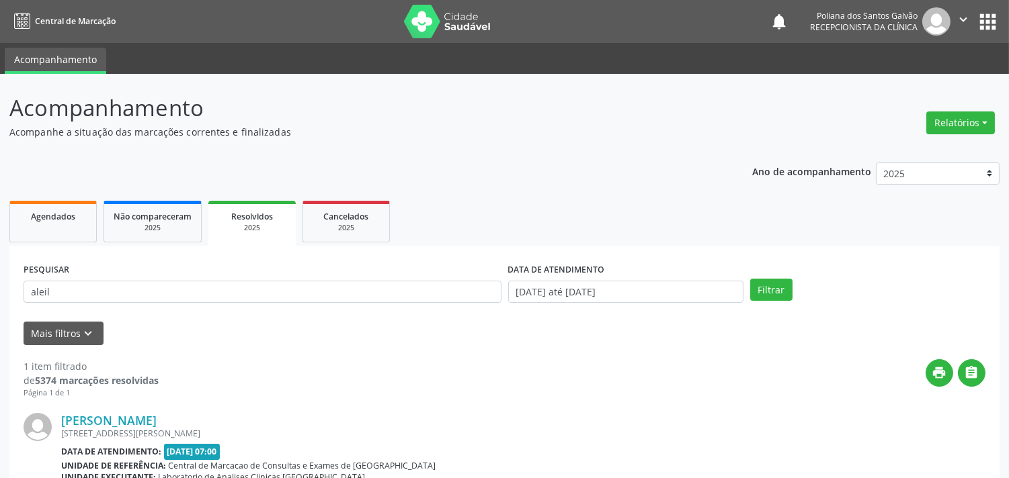
scroll to position [124, 0]
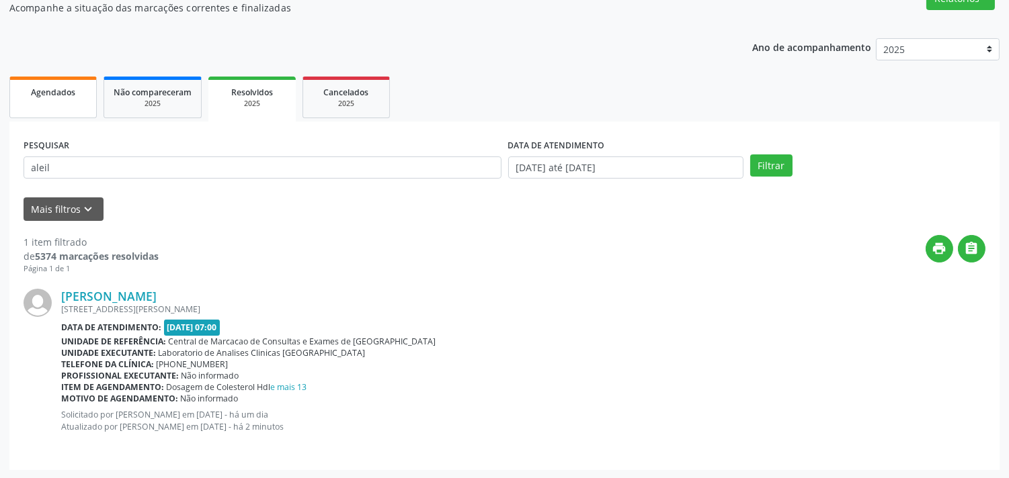
click at [54, 97] on link "Agendados" at bounding box center [52, 98] width 87 height 42
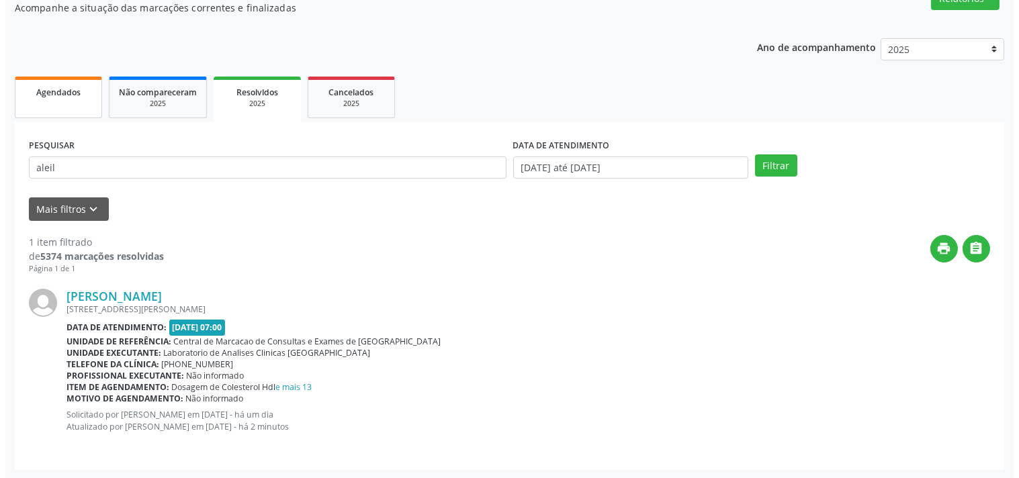
scroll to position [0, 0]
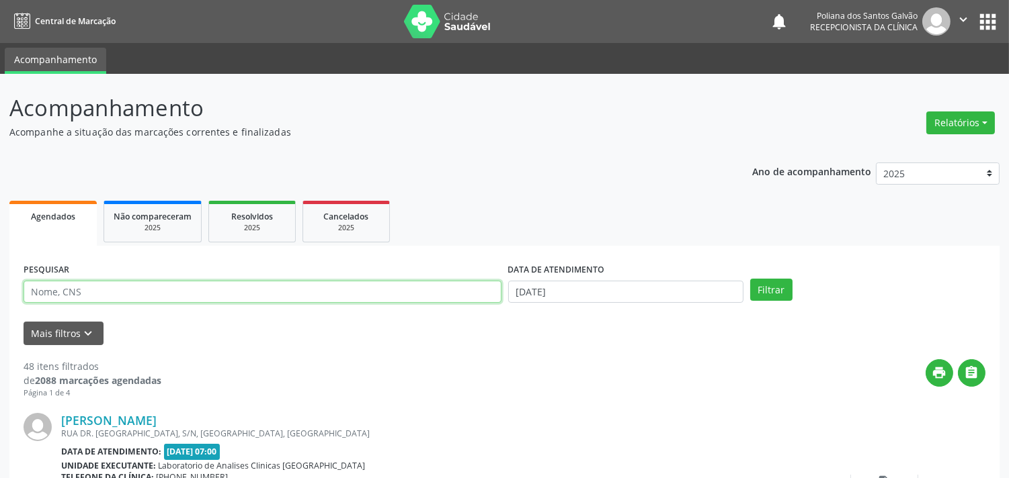
click at [57, 284] on input "text" at bounding box center [263, 292] width 478 height 23
type input "iasm"
click at [750, 279] on button "Filtrar" at bounding box center [771, 290] width 42 height 23
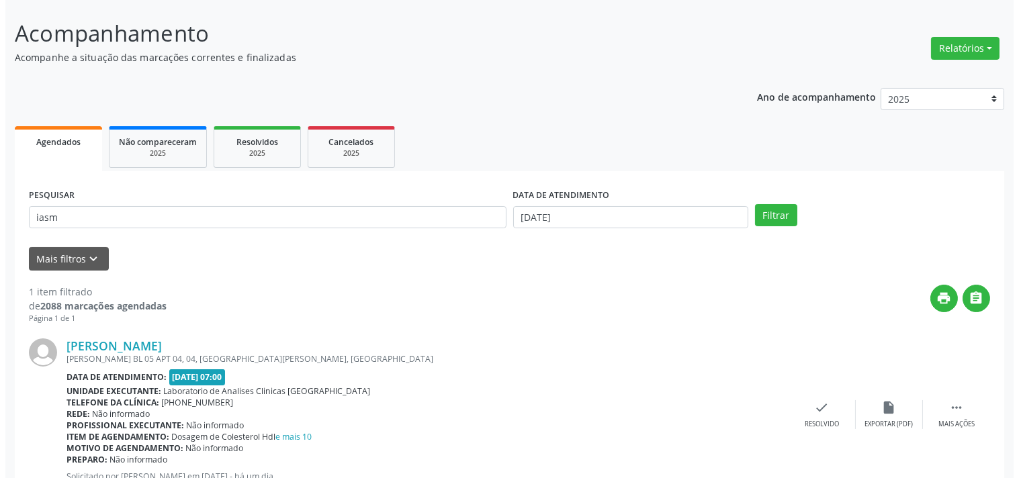
scroll to position [124, 0]
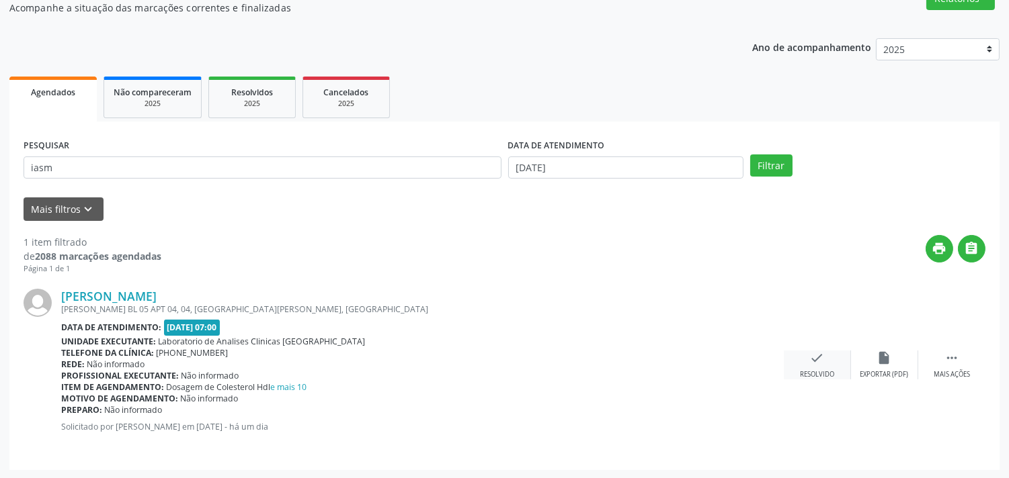
click at [810, 363] on icon "check" at bounding box center [817, 358] width 15 height 15
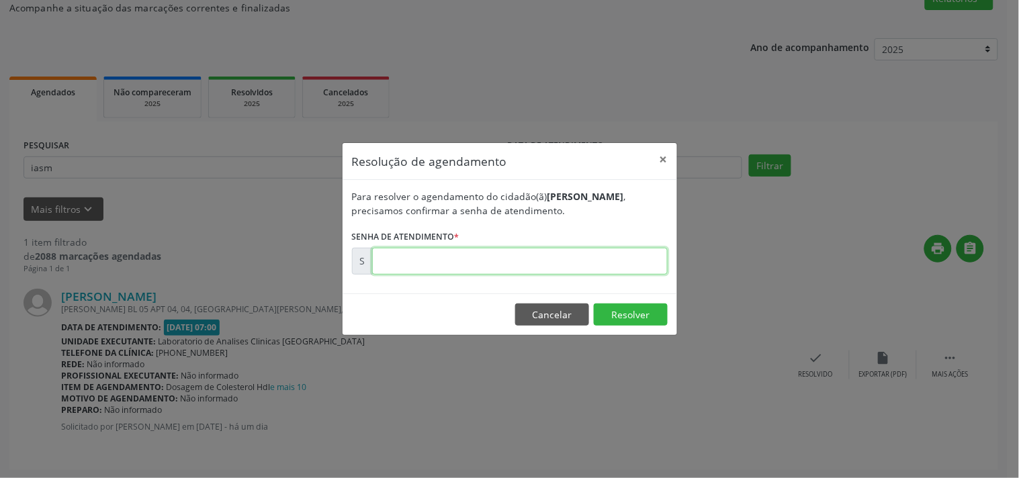
click at [620, 262] on input "text" at bounding box center [520, 261] width 296 height 27
type input "00173801"
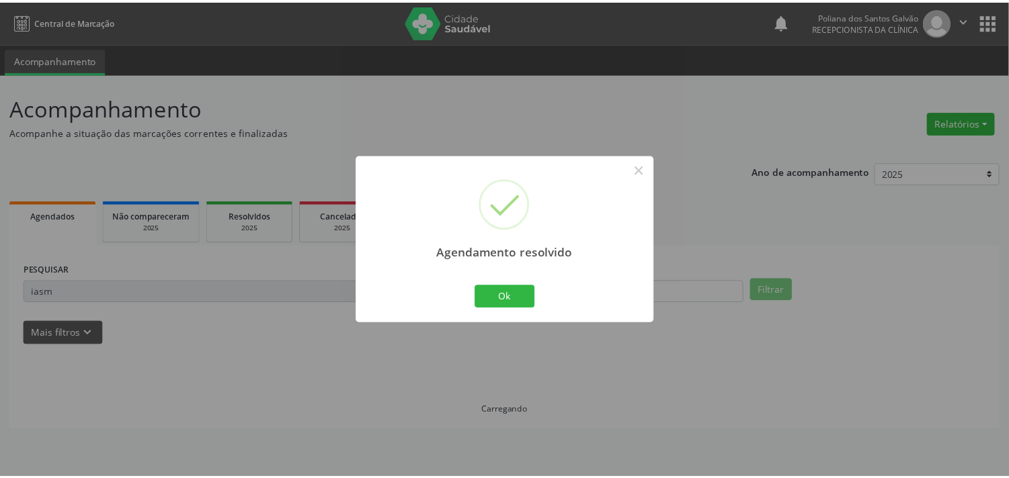
scroll to position [0, 0]
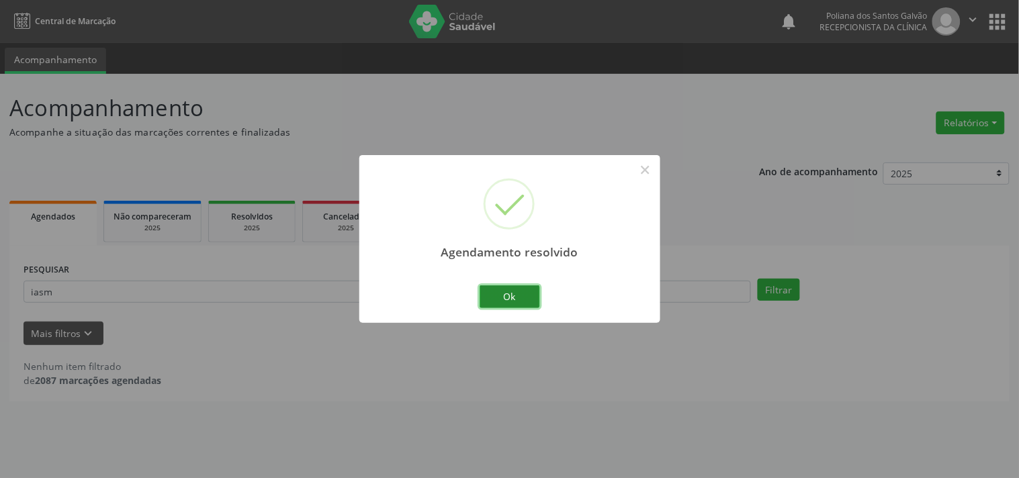
click at [515, 294] on button "Ok" at bounding box center [510, 297] width 60 height 23
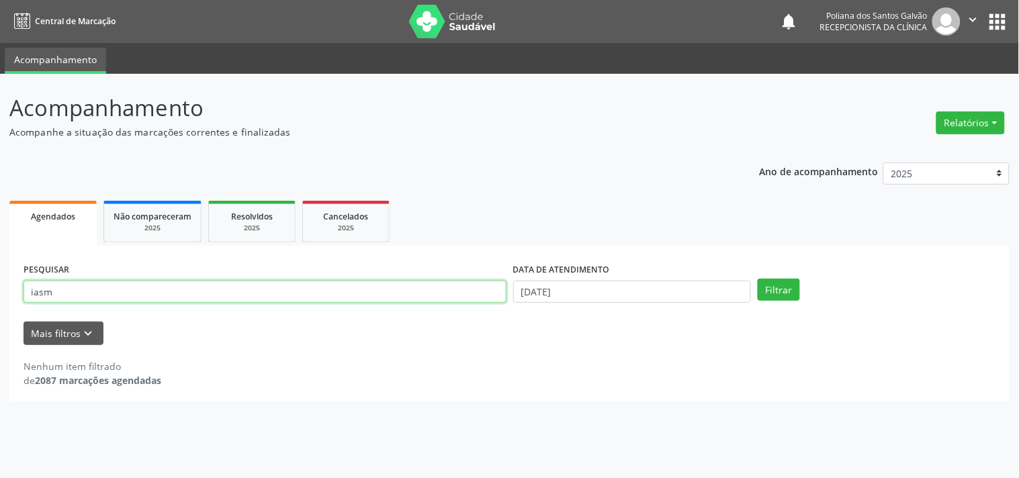
drag, startPoint x: 270, startPoint y: 285, endPoint x: 0, endPoint y: 305, distance: 270.9
click at [0, 247] on div "Acompanhamento Acompanhe a situação das marcações correntes e finalizadas Relat…" at bounding box center [509, 276] width 1019 height 405
type input "[PERSON_NAME]"
click at [758, 279] on button "Filtrar" at bounding box center [779, 290] width 42 height 23
drag, startPoint x: 298, startPoint y: 286, endPoint x: 0, endPoint y: 21, distance: 398.8
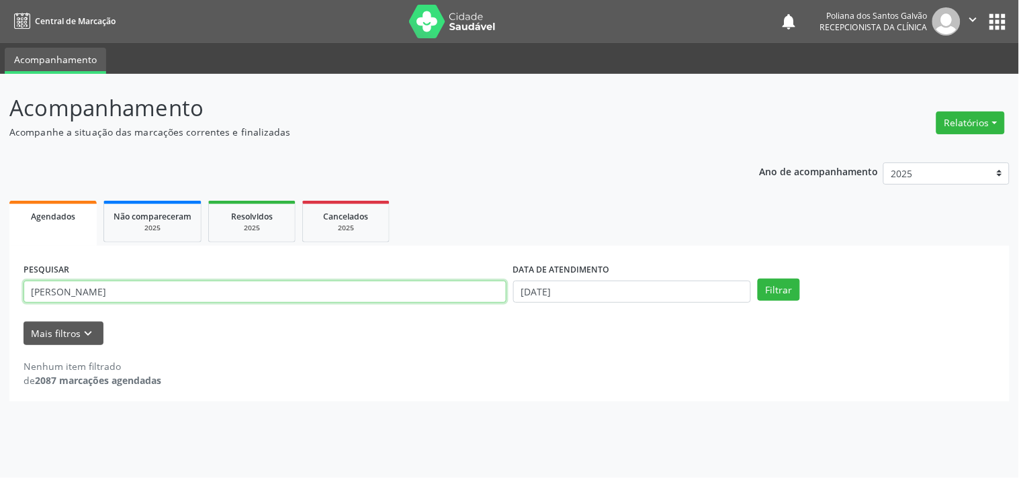
click at [0, 21] on div "Central de Marcação notifications Poliana dos Santos Galvão Recepcionista da cl…" at bounding box center [509, 239] width 1019 height 478
click at [376, 287] on input "text" at bounding box center [265, 292] width 483 height 23
type input "S"
type input "DURVA"
click at [758, 279] on button "Filtrar" at bounding box center [779, 290] width 42 height 23
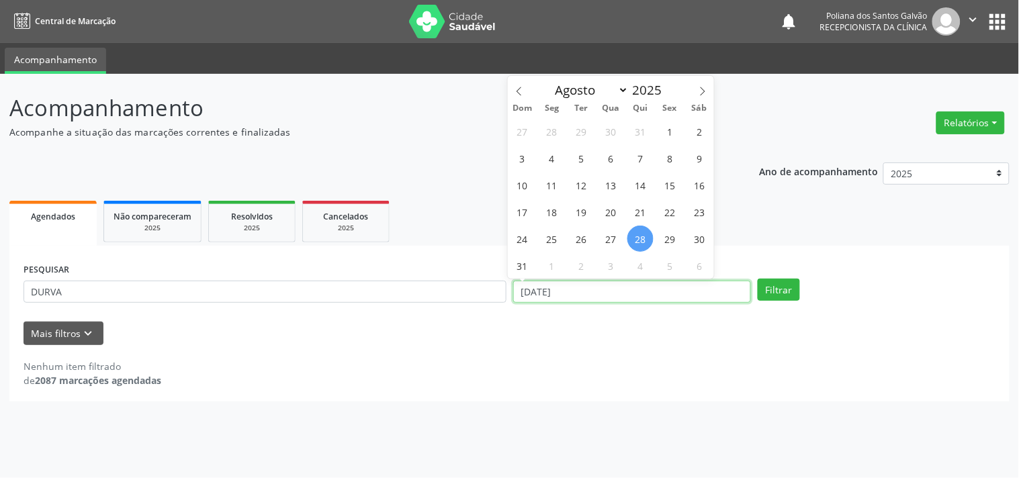
click at [614, 294] on input "[DATE]" at bounding box center [632, 292] width 238 height 23
click at [676, 243] on span "29" at bounding box center [670, 239] width 26 height 26
type input "[DATE]"
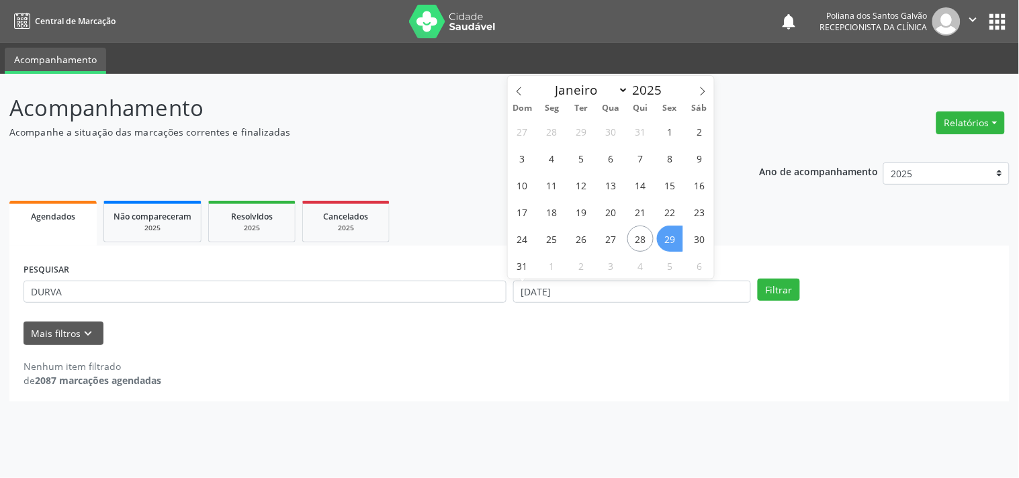
click at [676, 243] on span "29" at bounding box center [670, 239] width 26 height 26
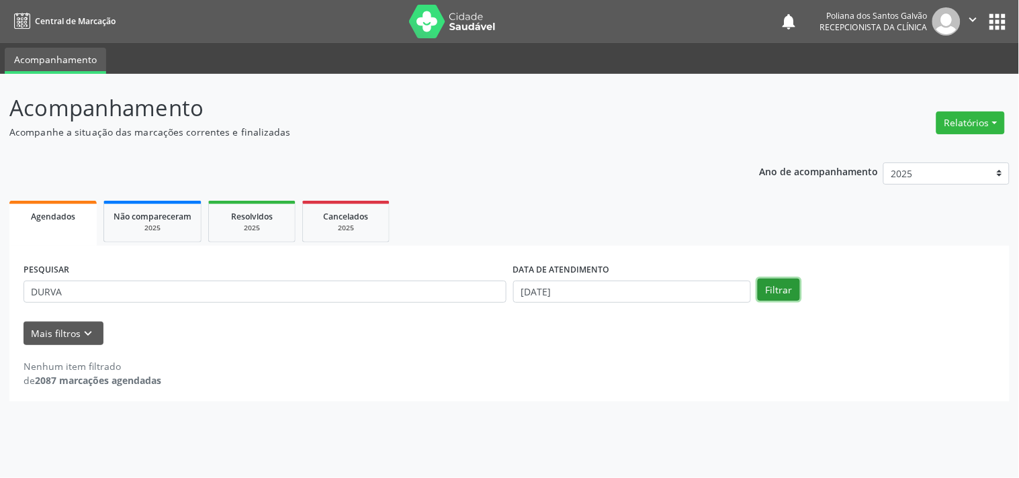
click at [775, 287] on button "Filtrar" at bounding box center [779, 290] width 42 height 23
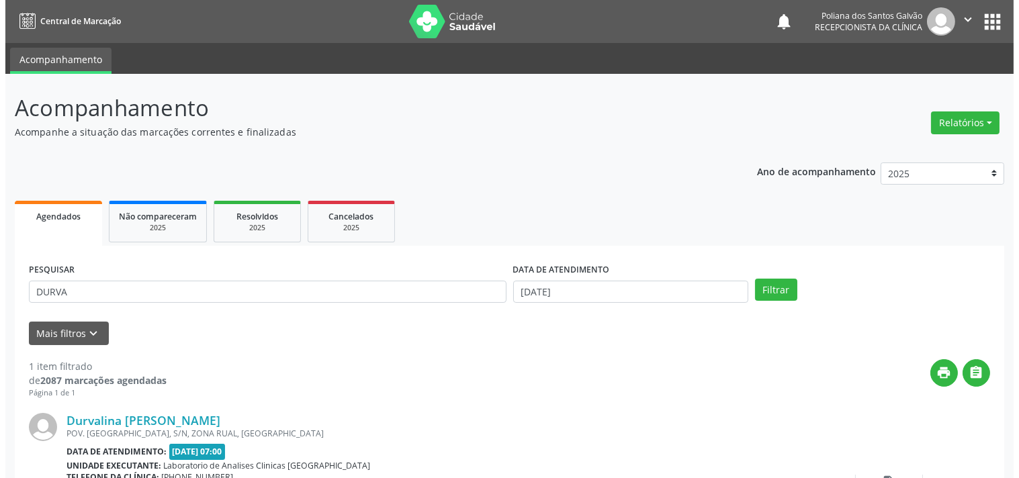
scroll to position [124, 0]
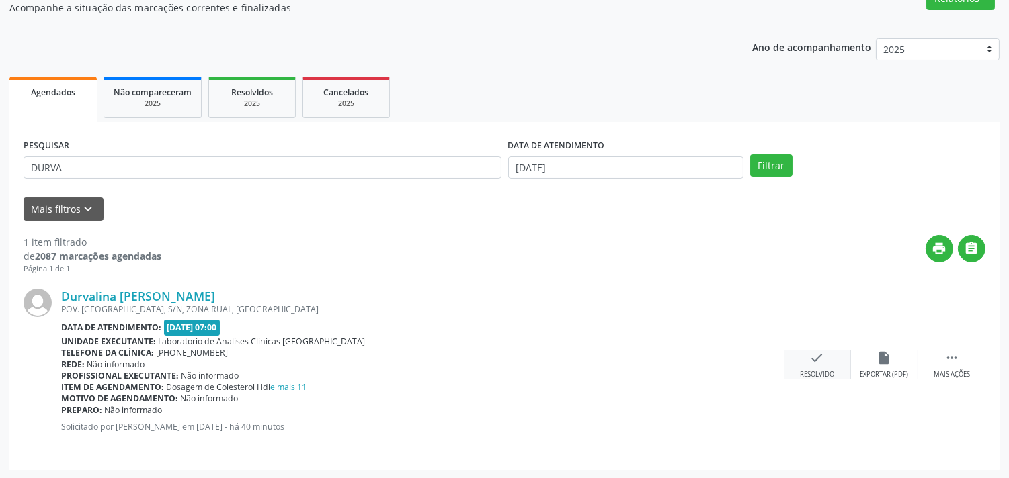
click at [834, 361] on div "check Resolvido" at bounding box center [817, 365] width 67 height 29
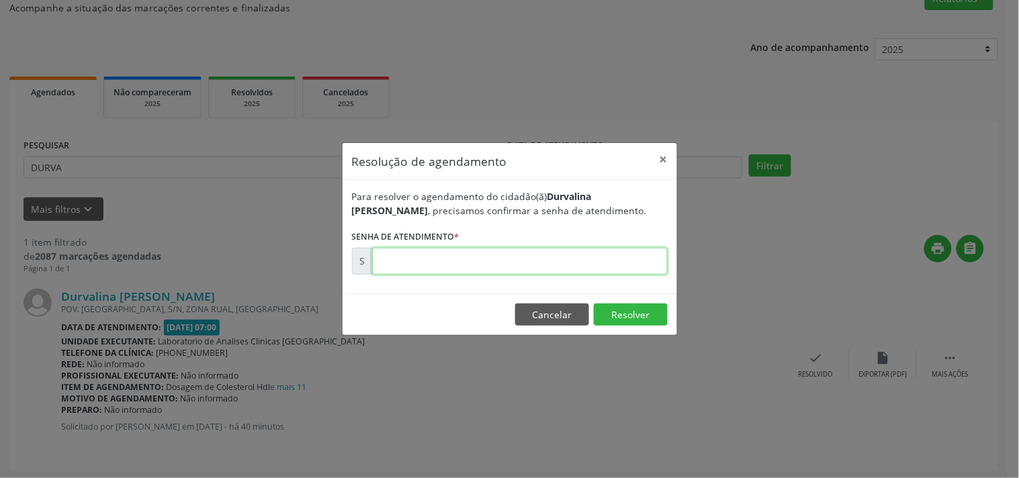
click at [615, 258] on input "text" at bounding box center [520, 261] width 296 height 27
type input "00174034"
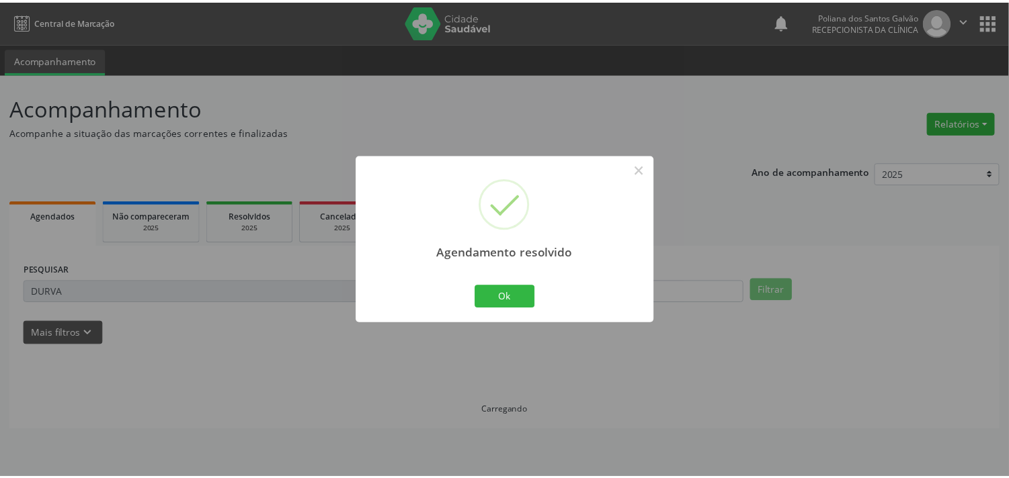
scroll to position [0, 0]
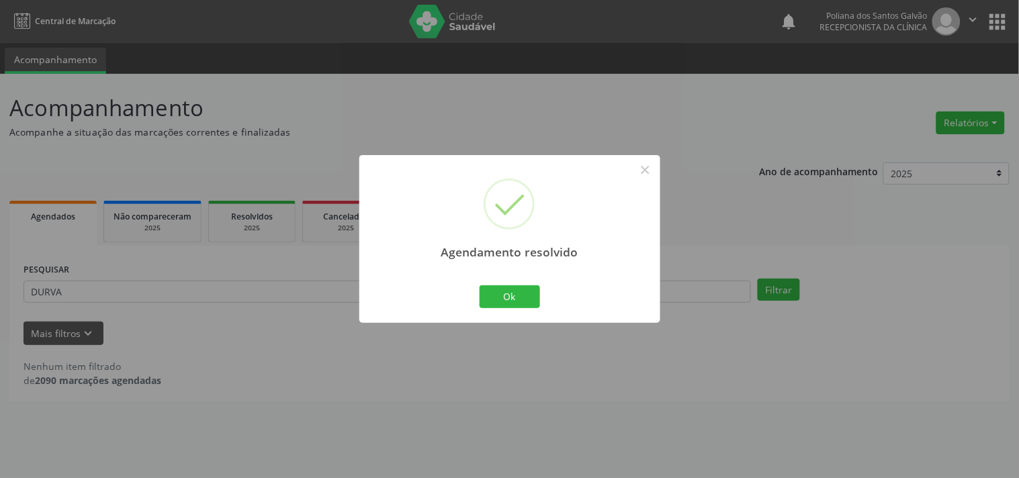
click at [512, 312] on div "Agendamento resolvido × Ok Cancel" at bounding box center [510, 238] width 301 height 167
click at [487, 290] on button "Ok" at bounding box center [510, 297] width 60 height 23
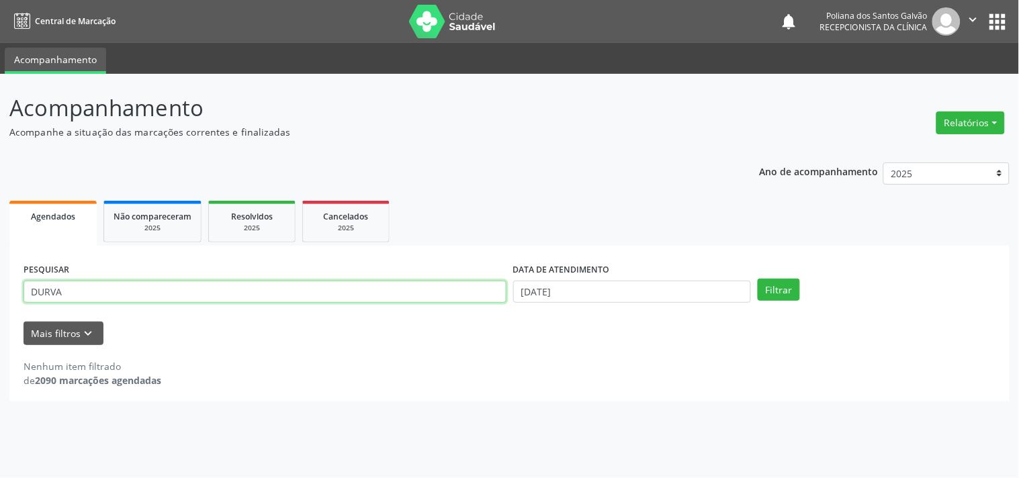
drag, startPoint x: 110, startPoint y: 237, endPoint x: 0, endPoint y: 83, distance: 188.3
click at [0, 95] on div "Acompanhamento Acompanhe a situação das marcações correntes e finalizadas Relat…" at bounding box center [509, 276] width 1019 height 405
type input "[PERSON_NAME]"
click at [758, 279] on button "Filtrar" at bounding box center [779, 290] width 42 height 23
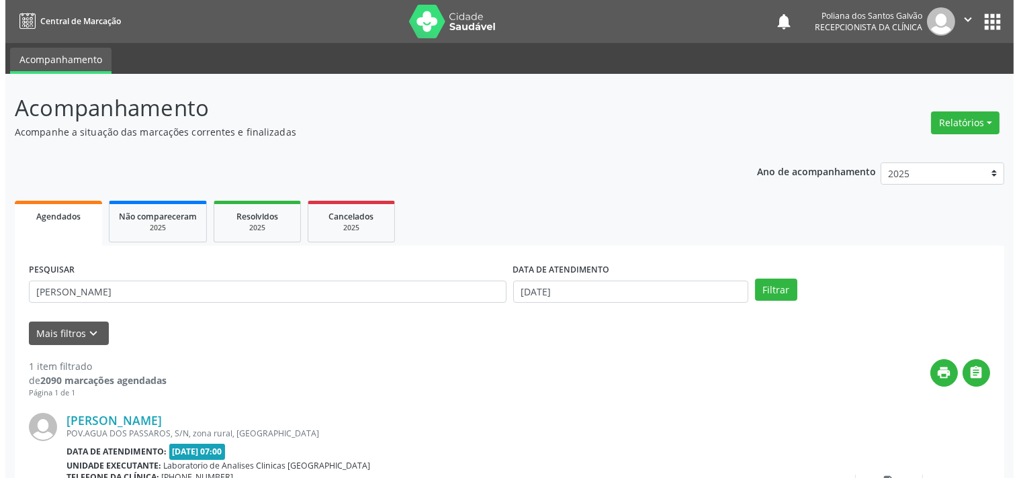
scroll to position [124, 0]
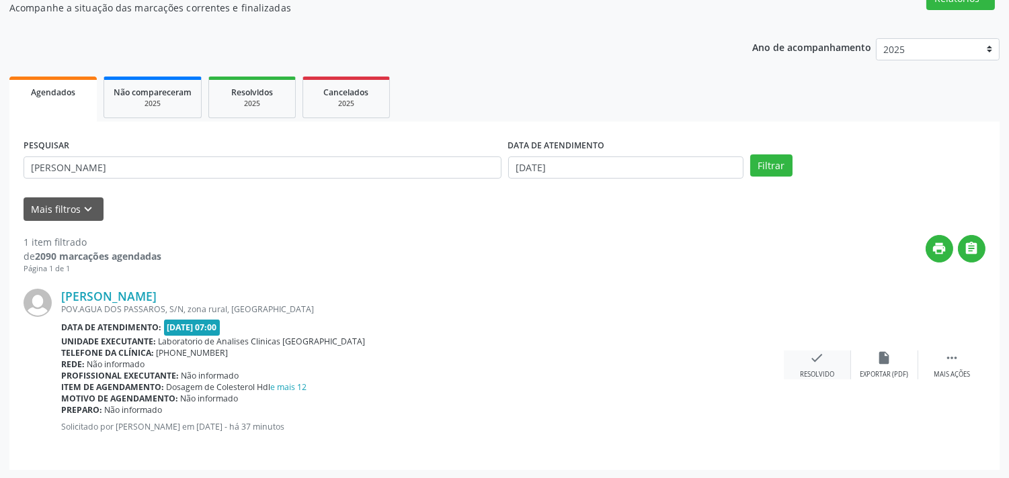
click at [810, 366] on div "check Resolvido" at bounding box center [817, 365] width 67 height 29
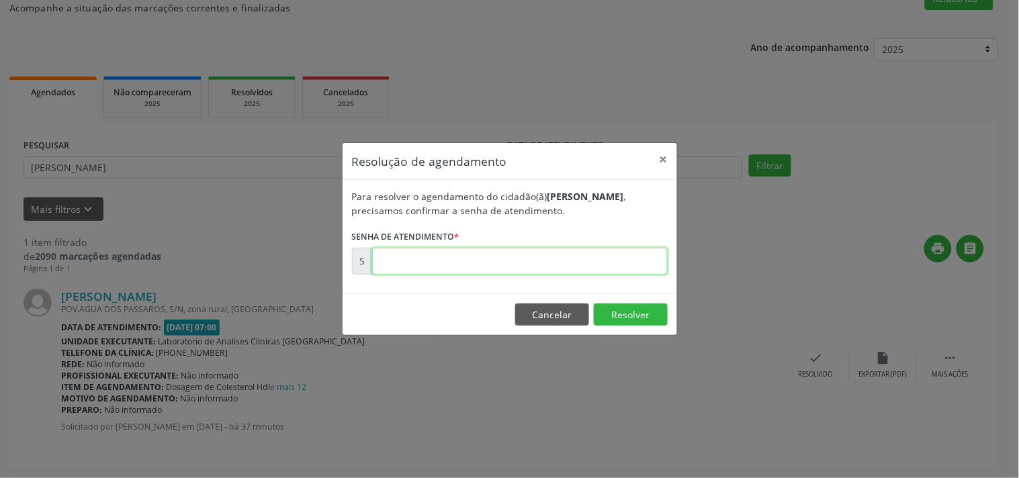
click at [618, 256] on input "text" at bounding box center [520, 261] width 296 height 27
type input "00174036"
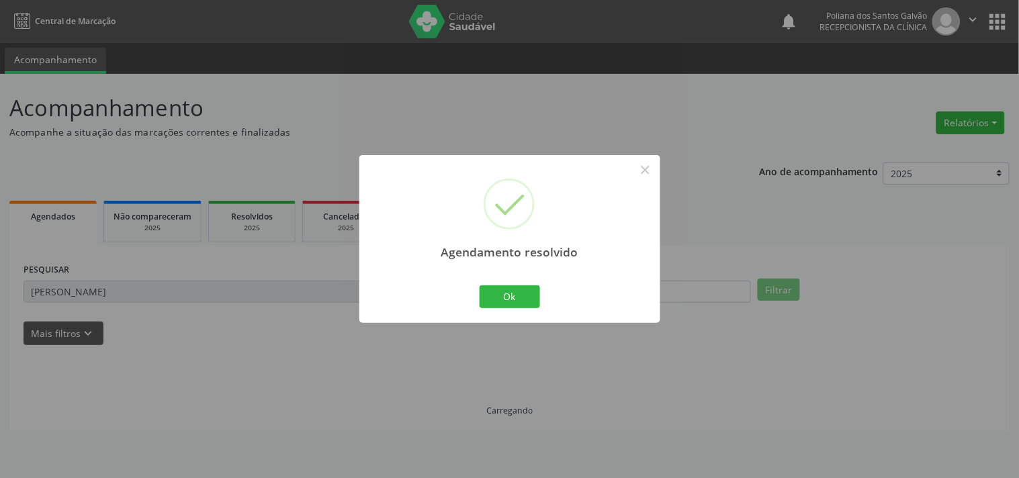
scroll to position [0, 0]
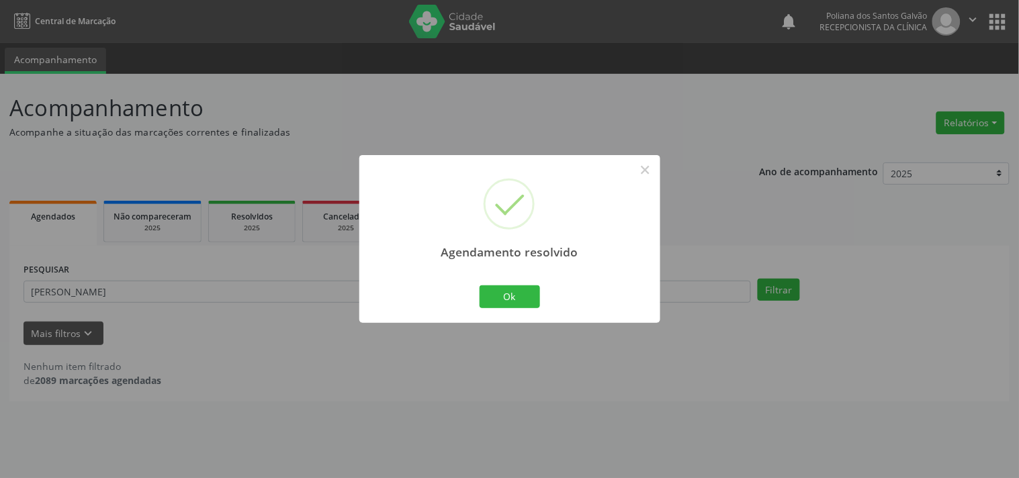
click at [499, 277] on div "Agendamento resolvido × Ok Cancel" at bounding box center [510, 238] width 301 height 167
click at [509, 290] on button "Ok" at bounding box center [510, 297] width 60 height 23
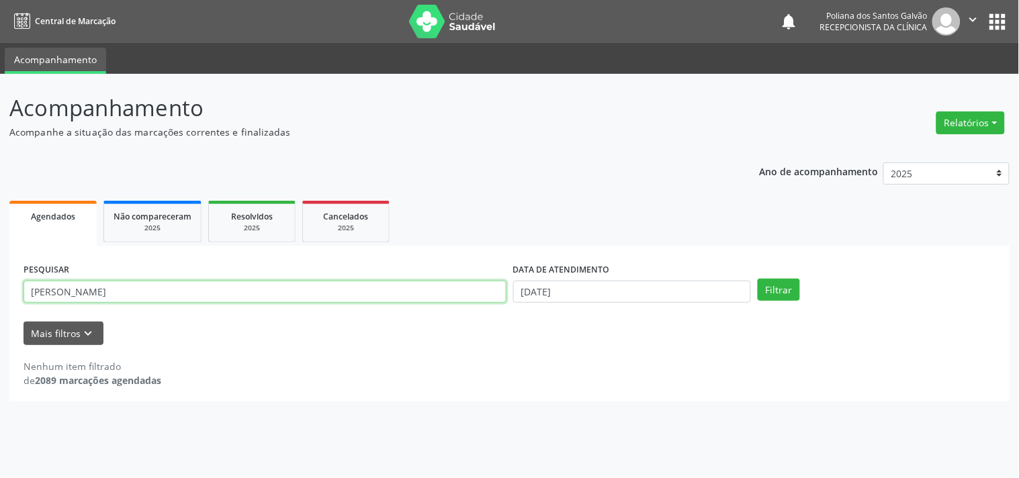
drag, startPoint x: 352, startPoint y: 296, endPoint x: 0, endPoint y: 24, distance: 445.4
click at [0, 104] on div "Acompanhamento Acompanhe a situação das marcações correntes e finalizadas Relat…" at bounding box center [509, 276] width 1019 height 405
